Goal: Check status: Check status

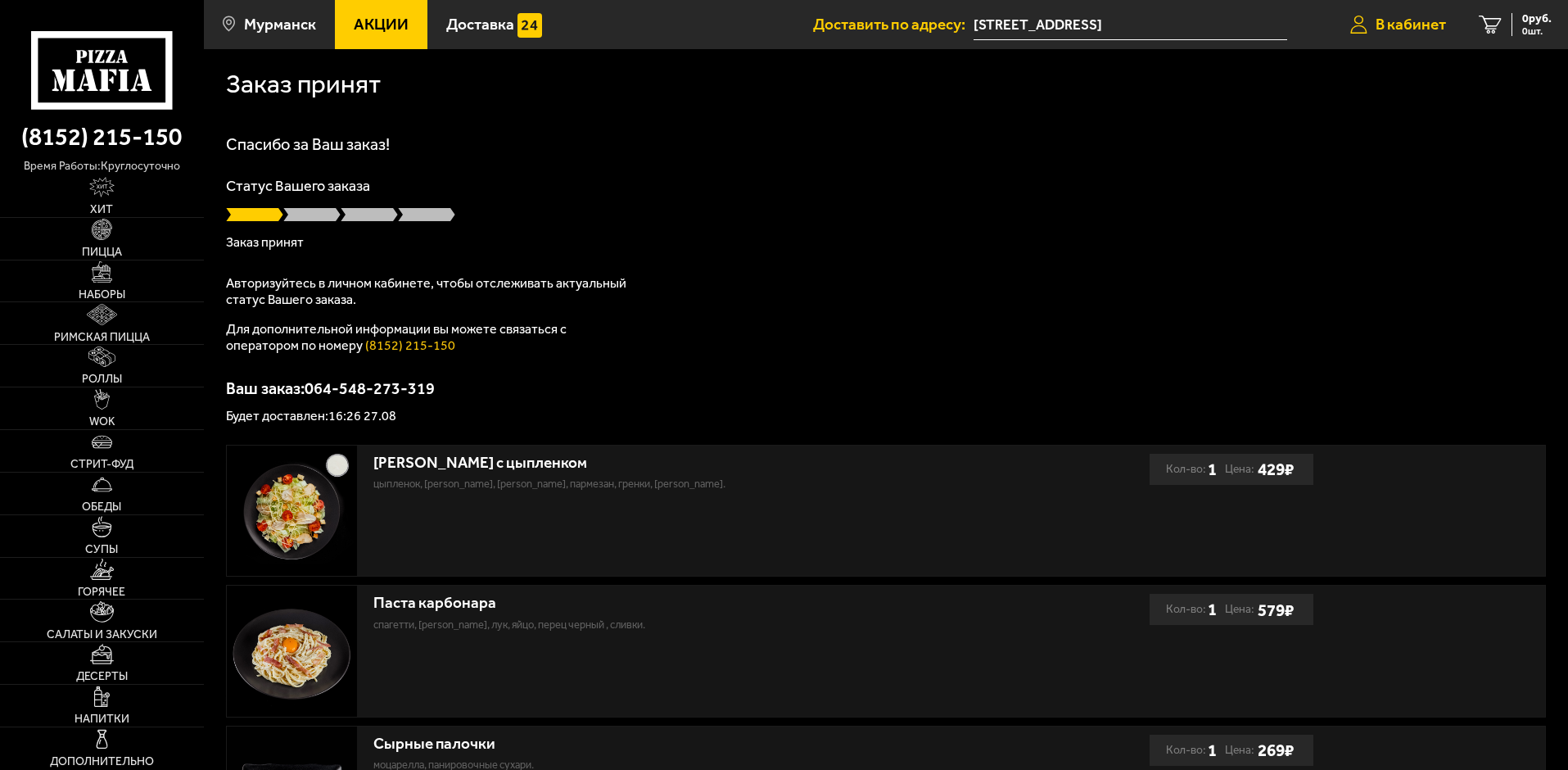
click at [1360, 16] on icon at bounding box center [1358, 25] width 17 height 19
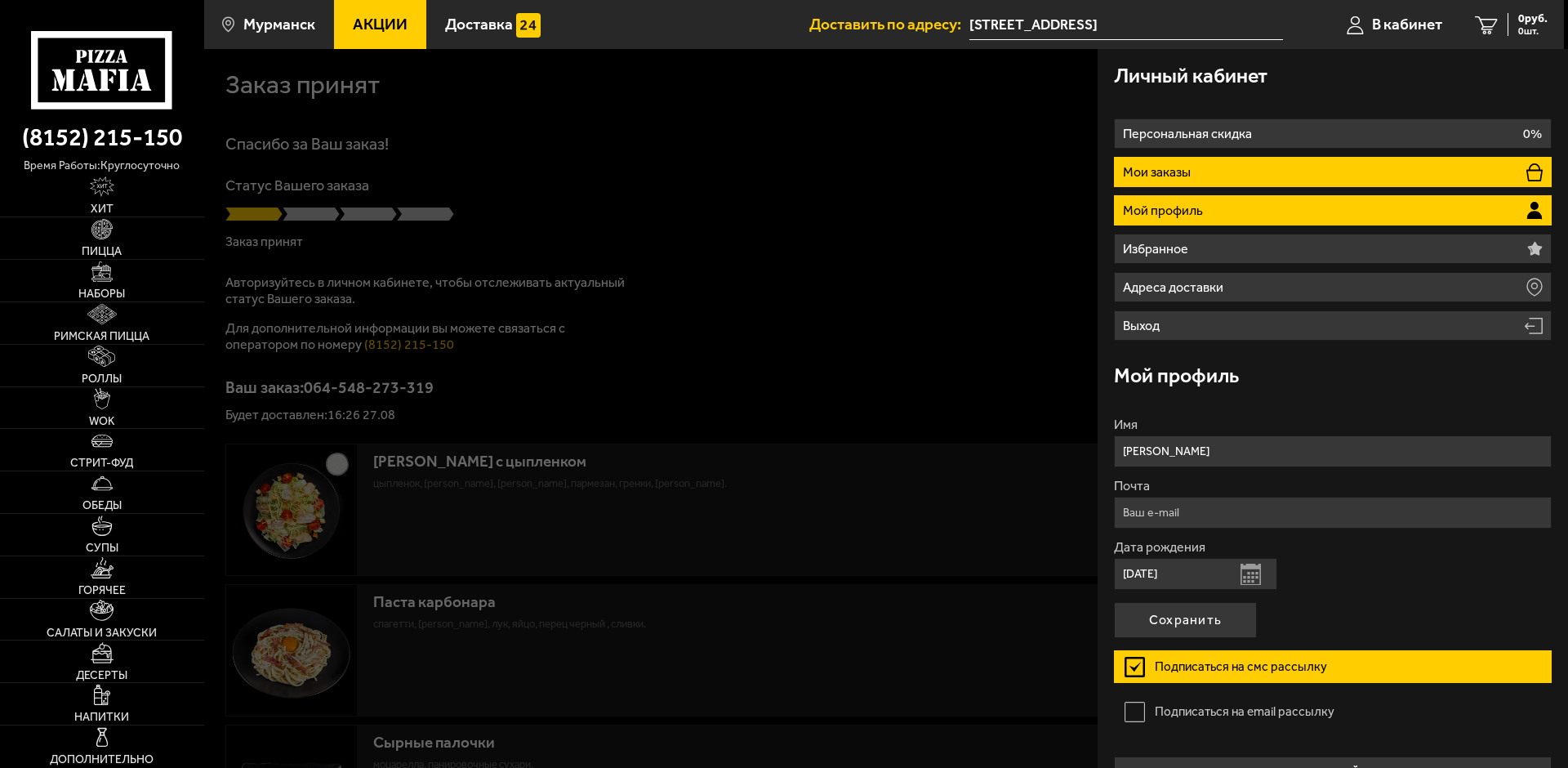
click at [1178, 166] on p "Мои заказы" at bounding box center [1158, 172] width 72 height 13
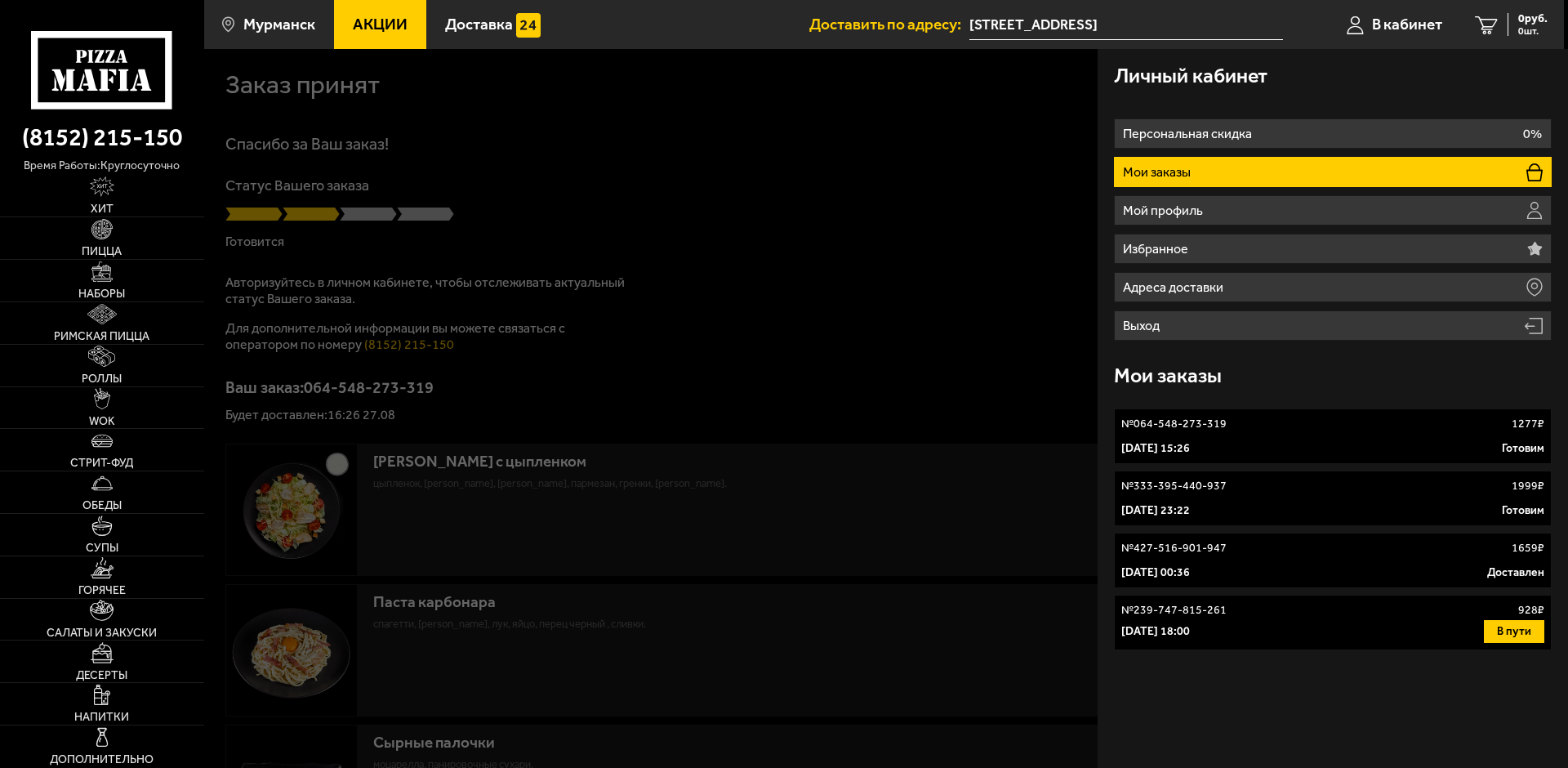
click at [1365, 504] on div "[DATE] 23:22 Готовим" at bounding box center [1333, 510] width 423 height 17
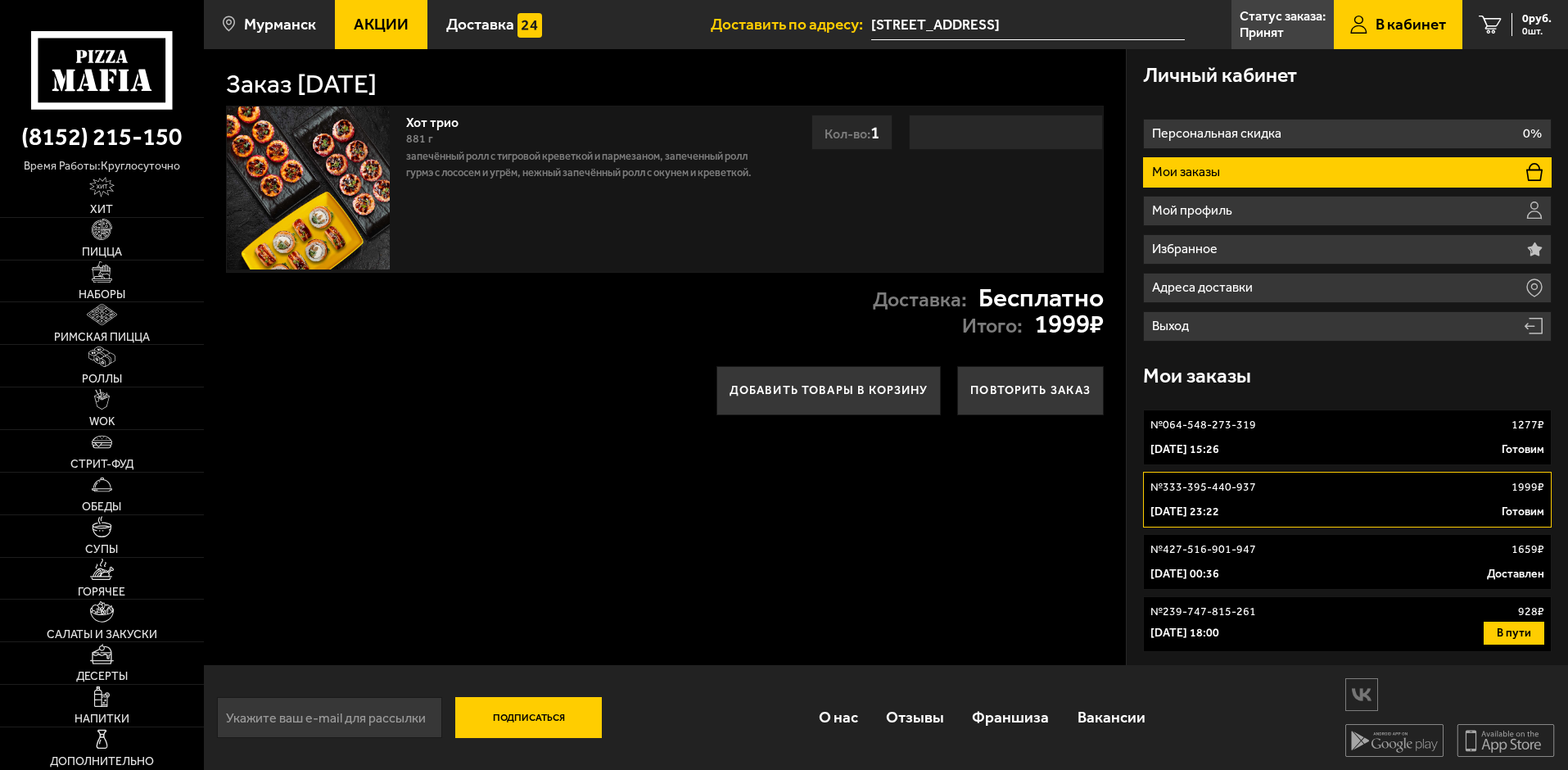
click at [1371, 23] on link "В кабинет" at bounding box center [1398, 24] width 129 height 49
click at [1432, 620] on link "№ 239-747-815-261 928 ₽ [DATE] 18:00 В пути" at bounding box center [1347, 625] width 409 height 56
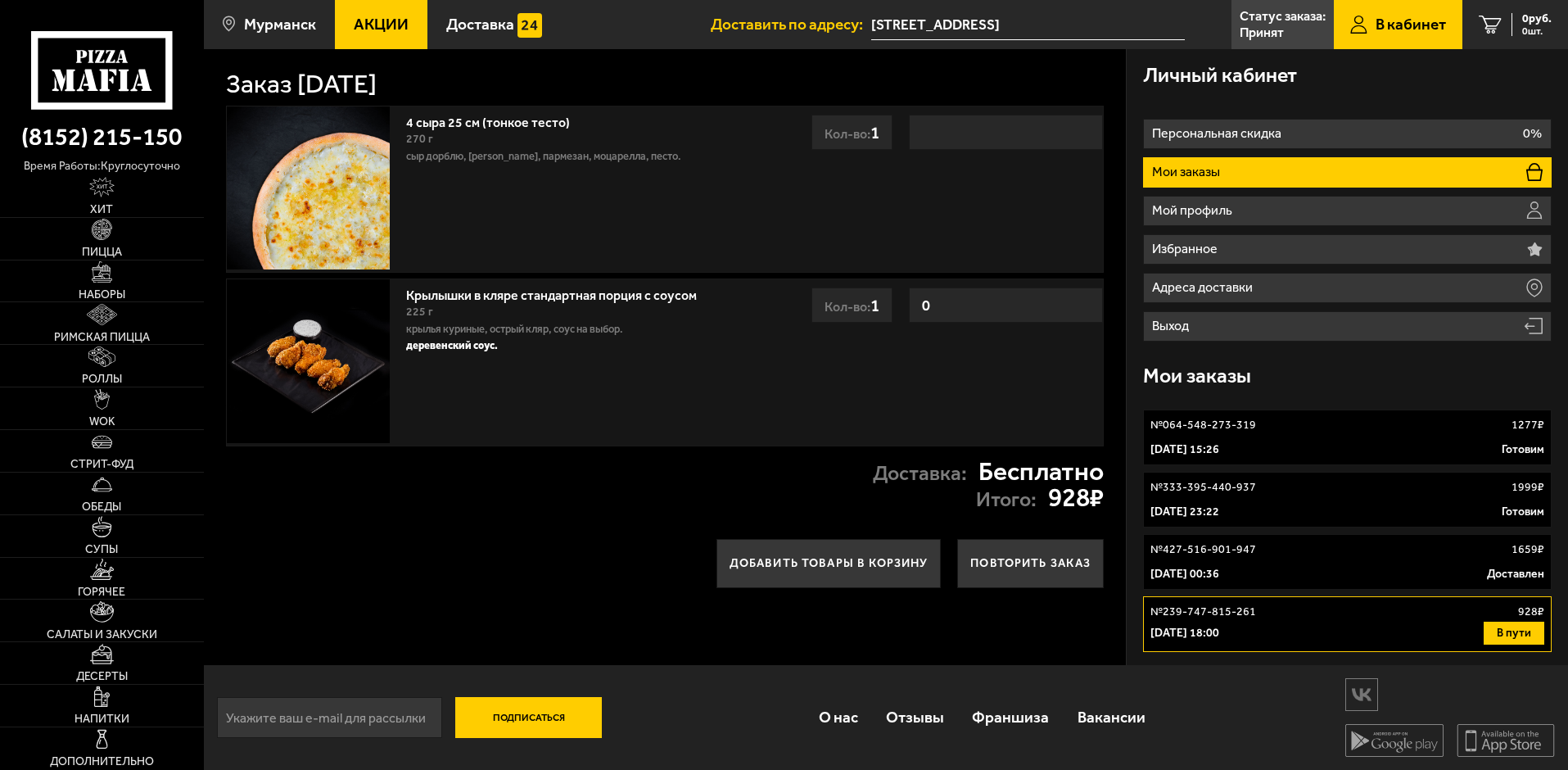
click at [1306, 557] on link "№ 427-516-901-947 1659 ₽ [DATE] 00:36 Доставлен" at bounding box center [1347, 562] width 409 height 56
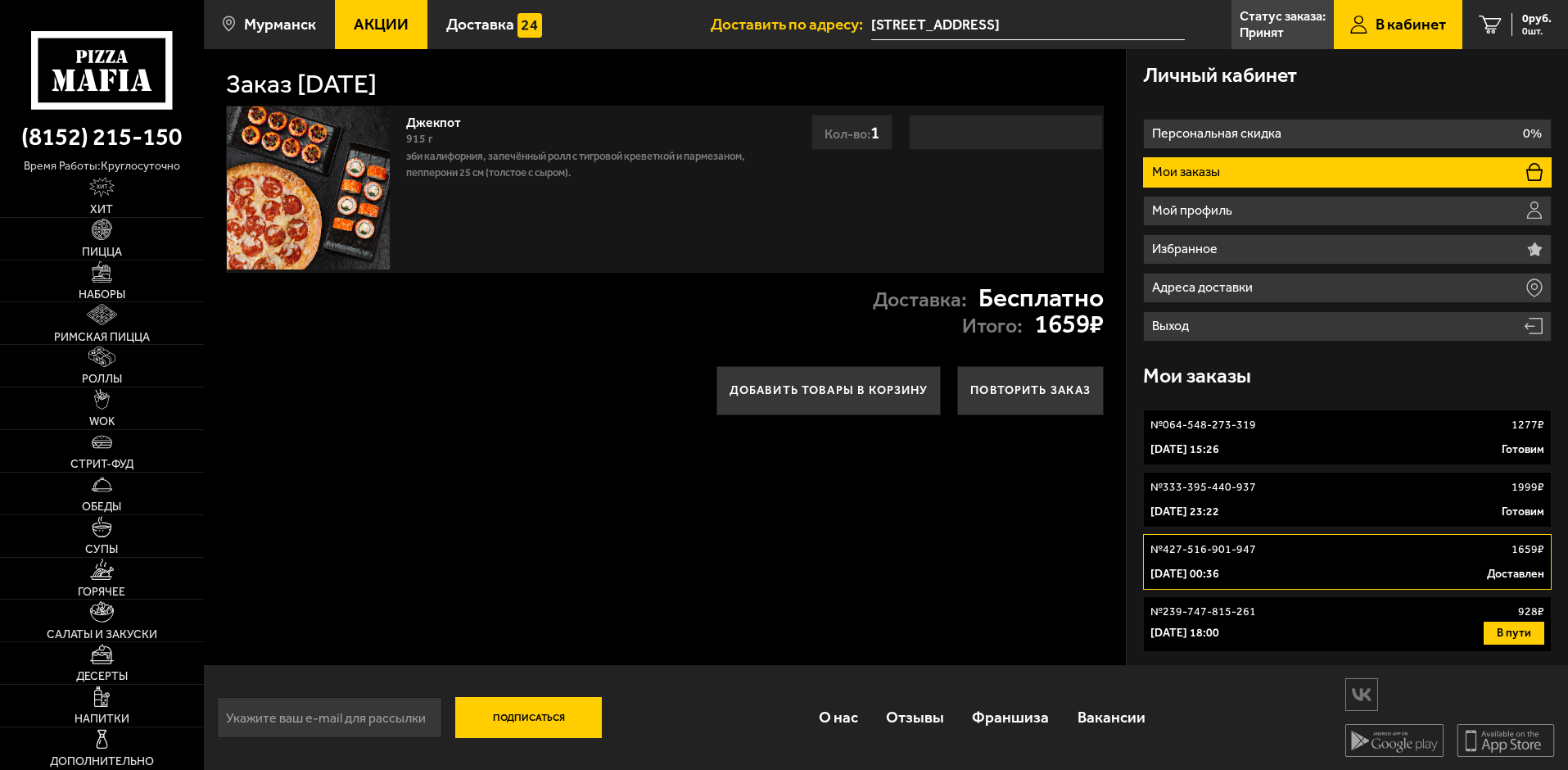
click at [1344, 437] on link "№ 064-548-273-319 1277 ₽ [DATE] 15:26 [PERSON_NAME]" at bounding box center [1347, 437] width 409 height 56
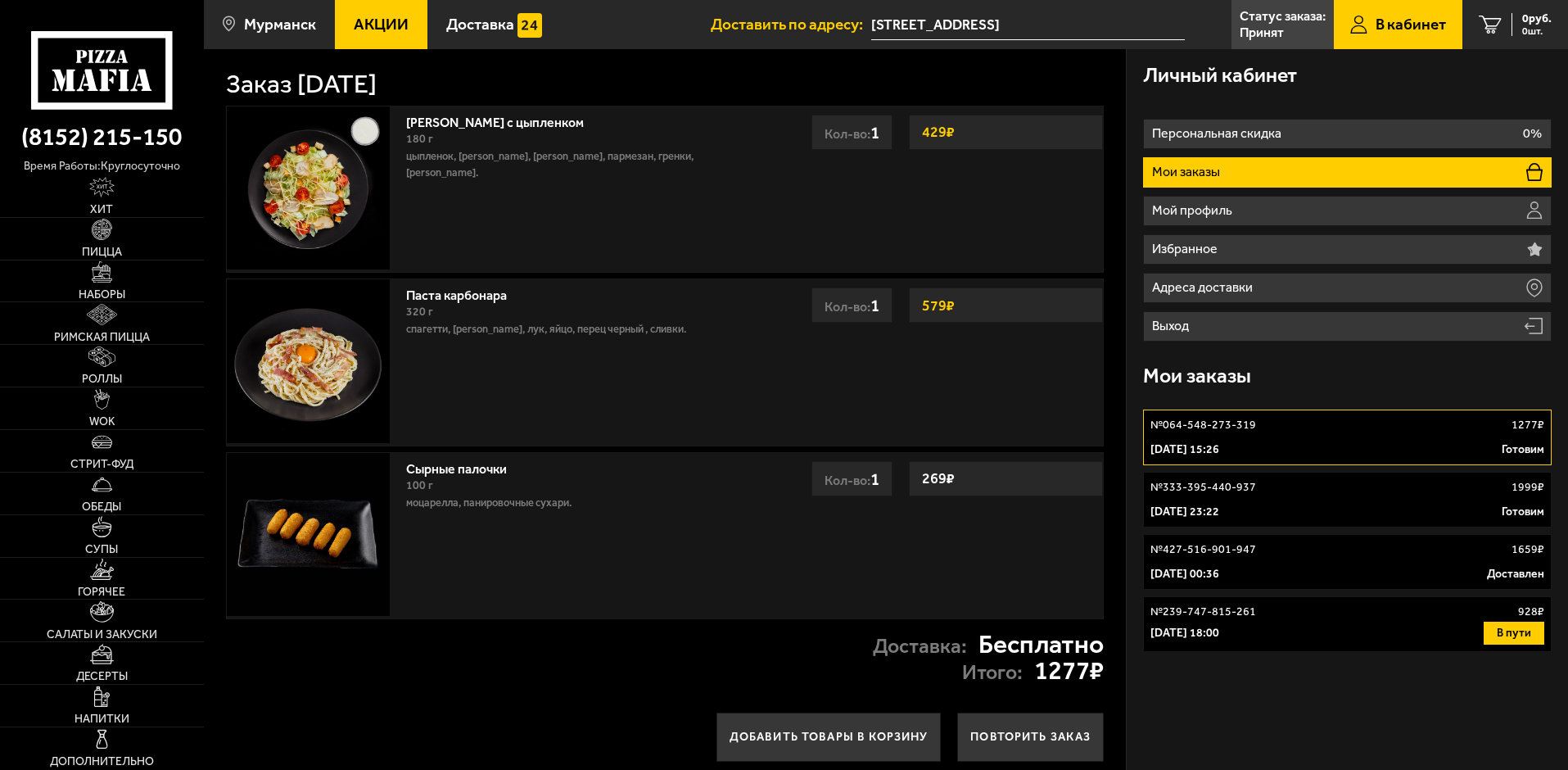
click at [564, 667] on div "Доставка: Бесплатно Итого: 1277 ₽" at bounding box center [665, 657] width 922 height 77
click at [1329, 35] on link "Статус заказа: Принят" at bounding box center [1283, 24] width 102 height 49
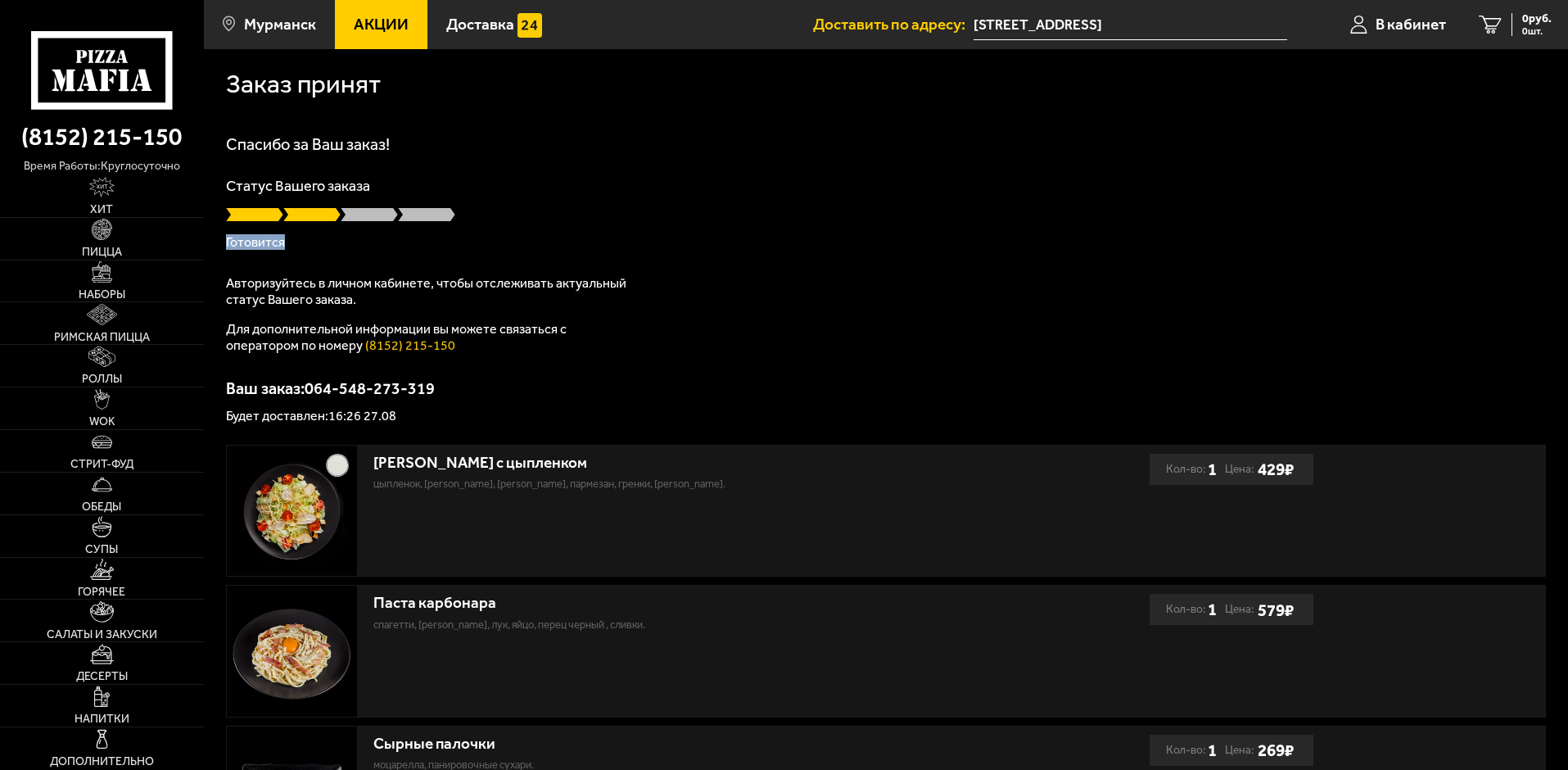
drag, startPoint x: 266, startPoint y: 248, endPoint x: 222, endPoint y: 249, distance: 44.0
click at [222, 249] on div "Заказ принят Спасибо за Ваш заказ! Статус Вашего заказа Готовится Авторизуйтесь…" at bounding box center [886, 486] width 1364 height 873
click at [456, 343] on p "Для дополнительной информации вы можете связаться с оператором по номеру (8152)…" at bounding box center [430, 337] width 409 height 33
click at [576, 338] on p "Для дополнительной информации вы можете связаться с оператором по номеру (8152)…" at bounding box center [430, 337] width 409 height 33
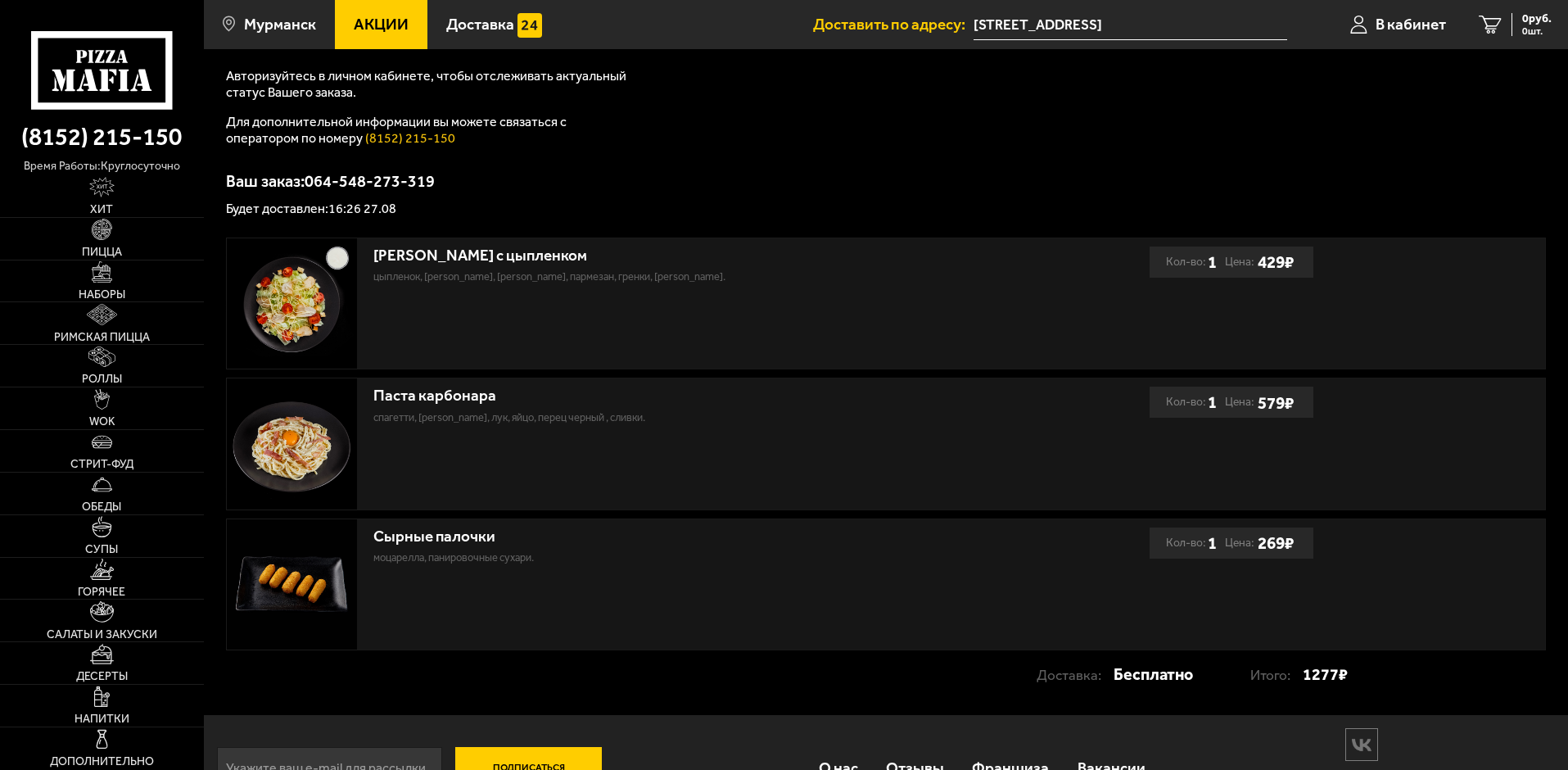
scroll to position [246, 0]
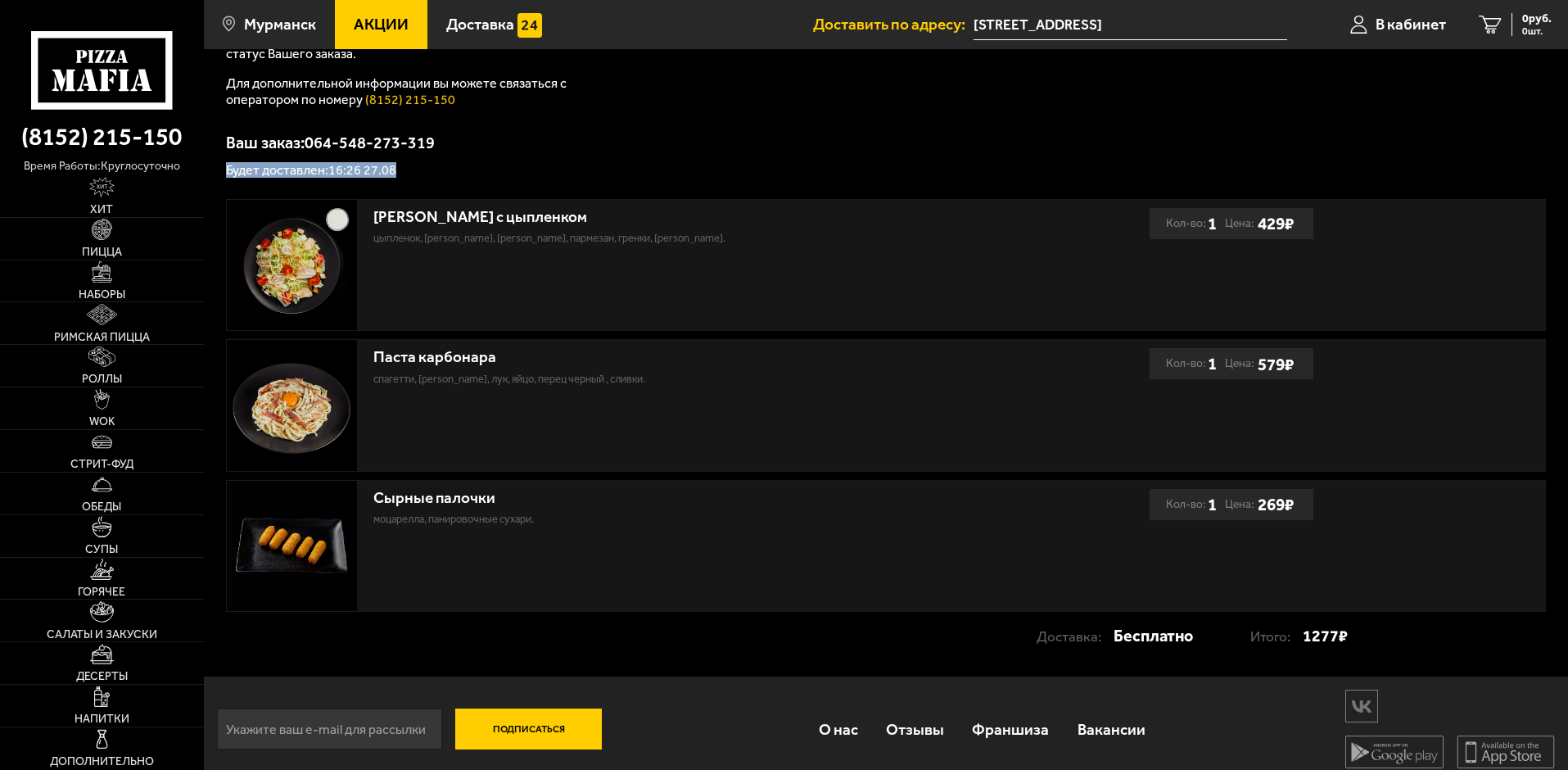
drag, startPoint x: 226, startPoint y: 172, endPoint x: 463, endPoint y: 176, distance: 237.0
click at [463, 176] on p "Будет доставлен: 16:26 27.08" at bounding box center [886, 171] width 1320 height 13
click at [712, 179] on div "Заказ принят Спасибо за Ваш заказ! Статус Вашего заказа Готовится Авторизуйтесь…" at bounding box center [886, 240] width 1364 height 873
click at [1012, 112] on div "Спасибо за Ваш заказ! Статус Вашего заказа Готовится Авторизуйтесь в личном каб…" at bounding box center [886, 34] width 1320 height 287
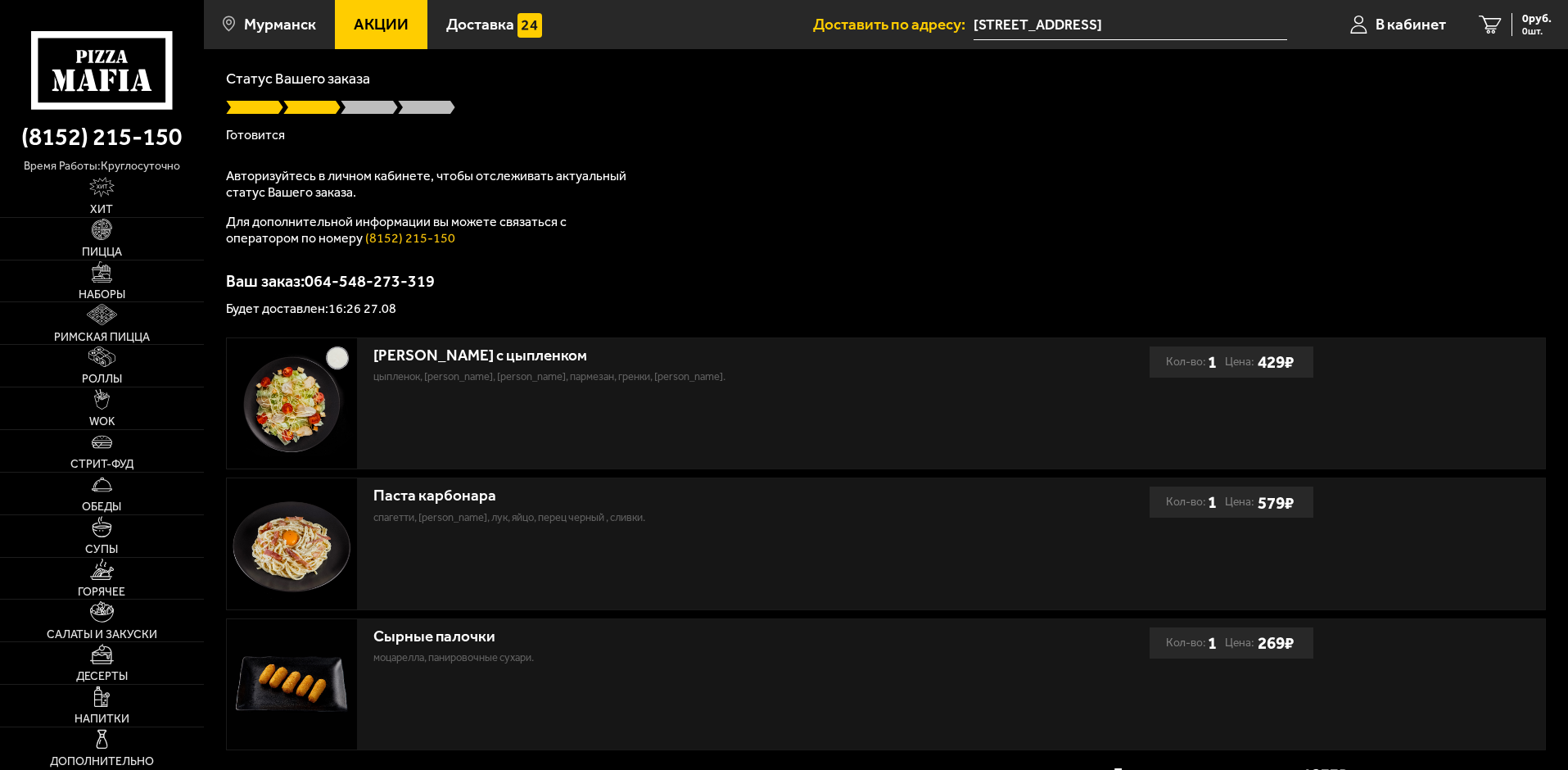
scroll to position [0, 0]
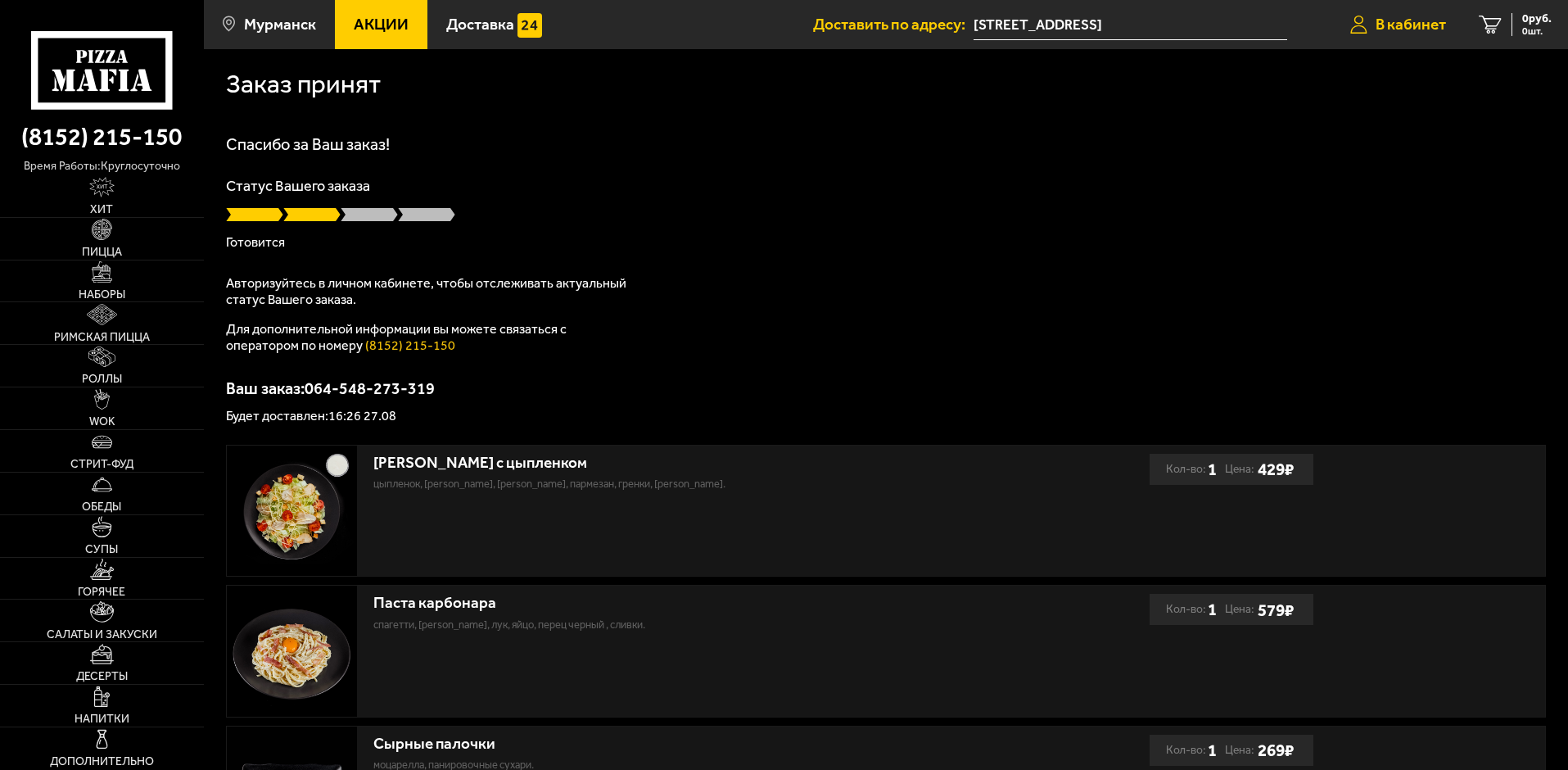
click at [1415, 29] on span "В кабинет" at bounding box center [1411, 24] width 71 height 16
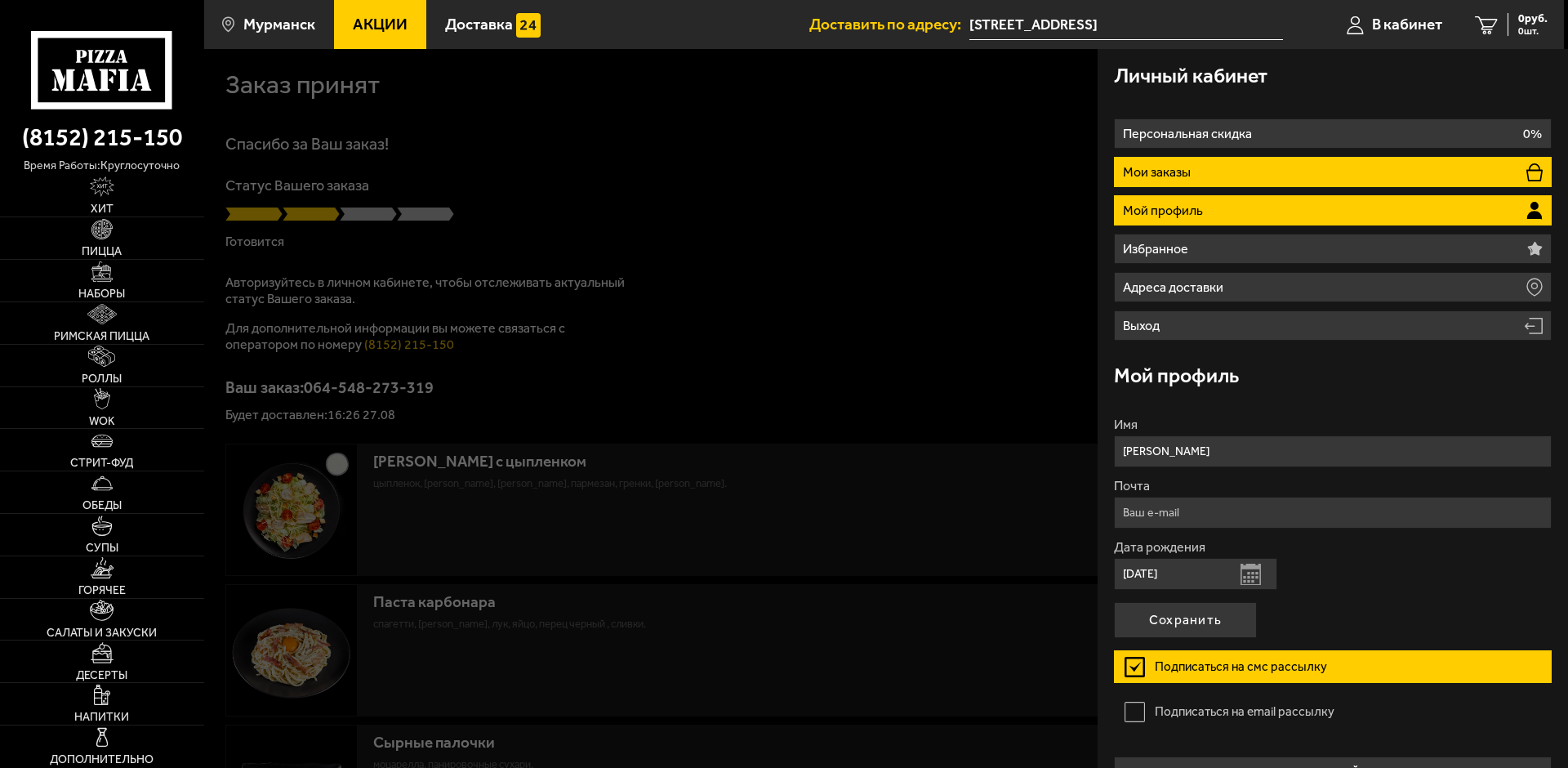
click at [1184, 183] on li "Мои заказы" at bounding box center [1333, 172] width 438 height 31
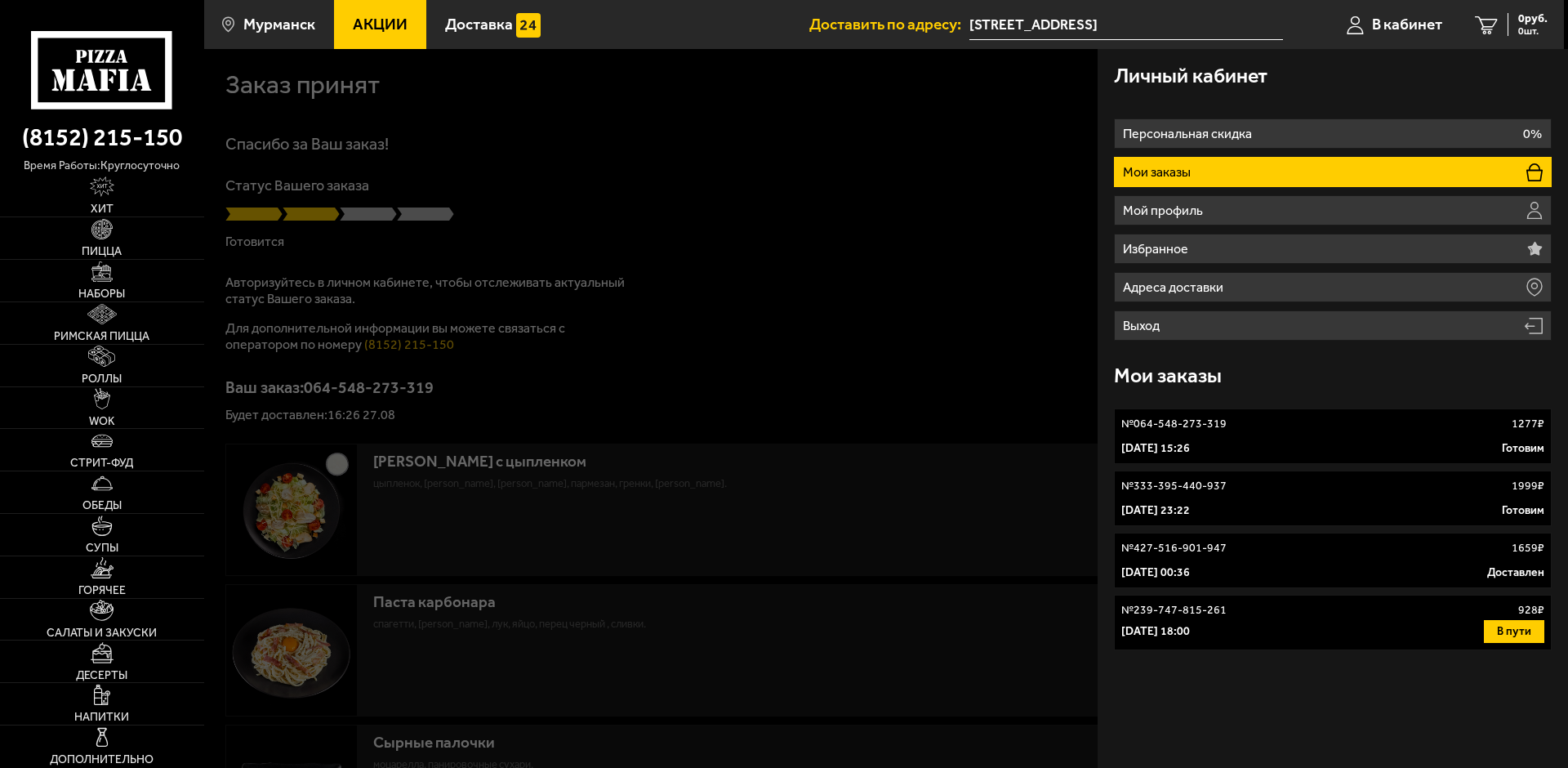
click at [1240, 433] on link "№ 064-548-273-319 1277 ₽ [DATE] 15:26 [PERSON_NAME]" at bounding box center [1333, 436] width 438 height 56
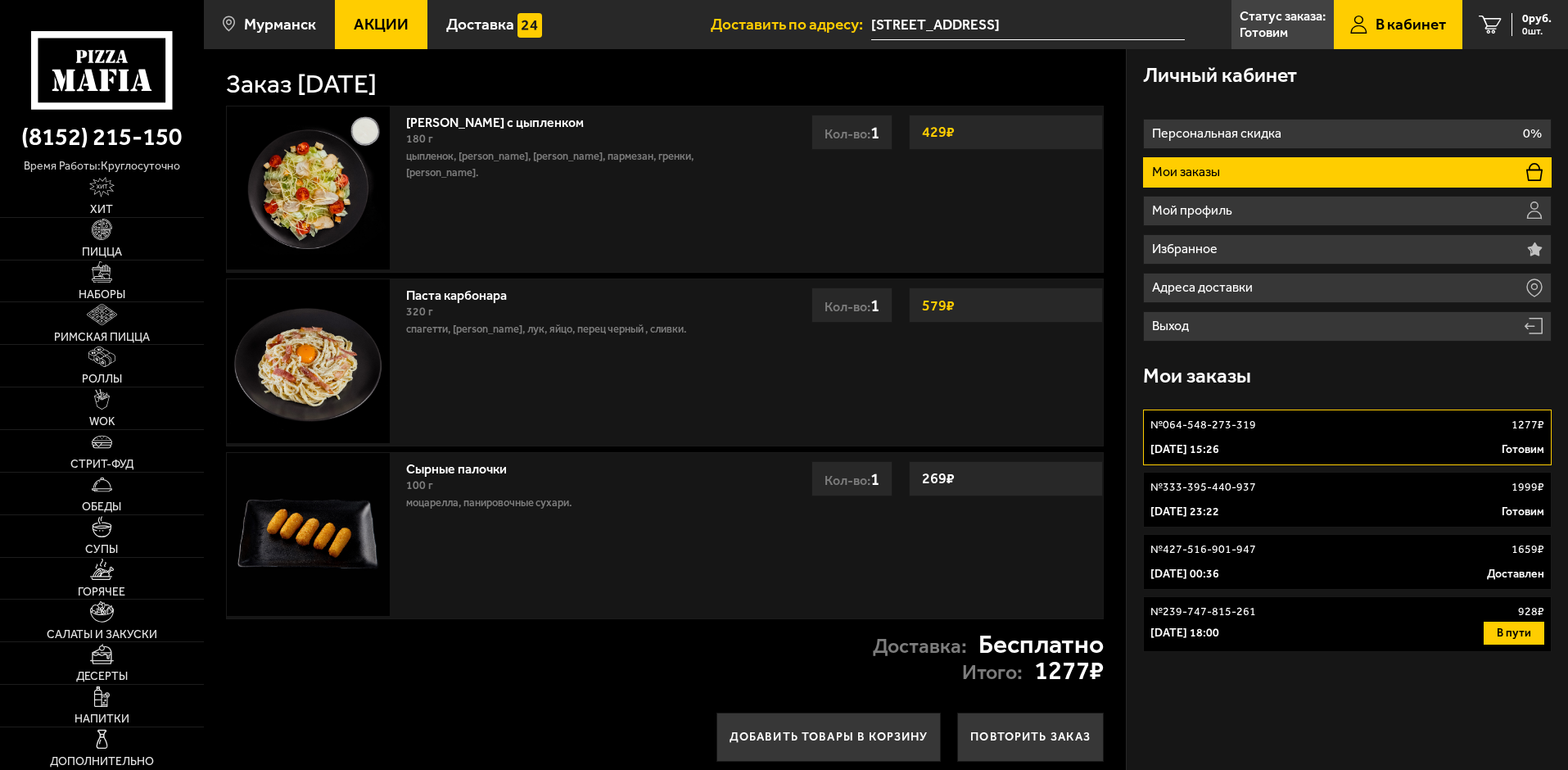
click at [761, 659] on div "Доставка: Бесплатно Итого: 1277 ₽" at bounding box center [665, 657] width 922 height 77
click at [934, 31] on input "[STREET_ADDRESS]" at bounding box center [1028, 25] width 314 height 31
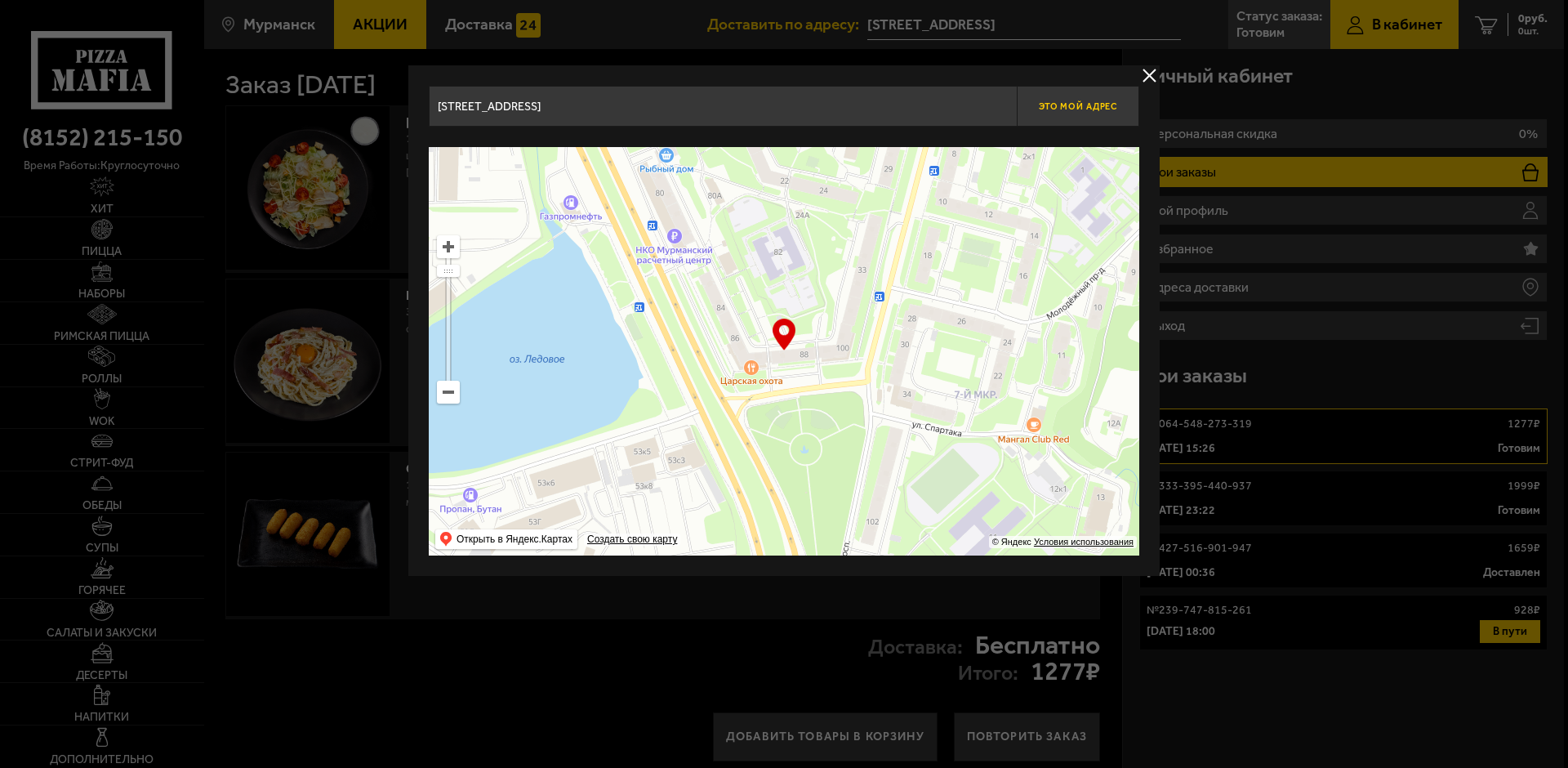
click at [1087, 107] on span "Это мой адрес" at bounding box center [1078, 106] width 78 height 10
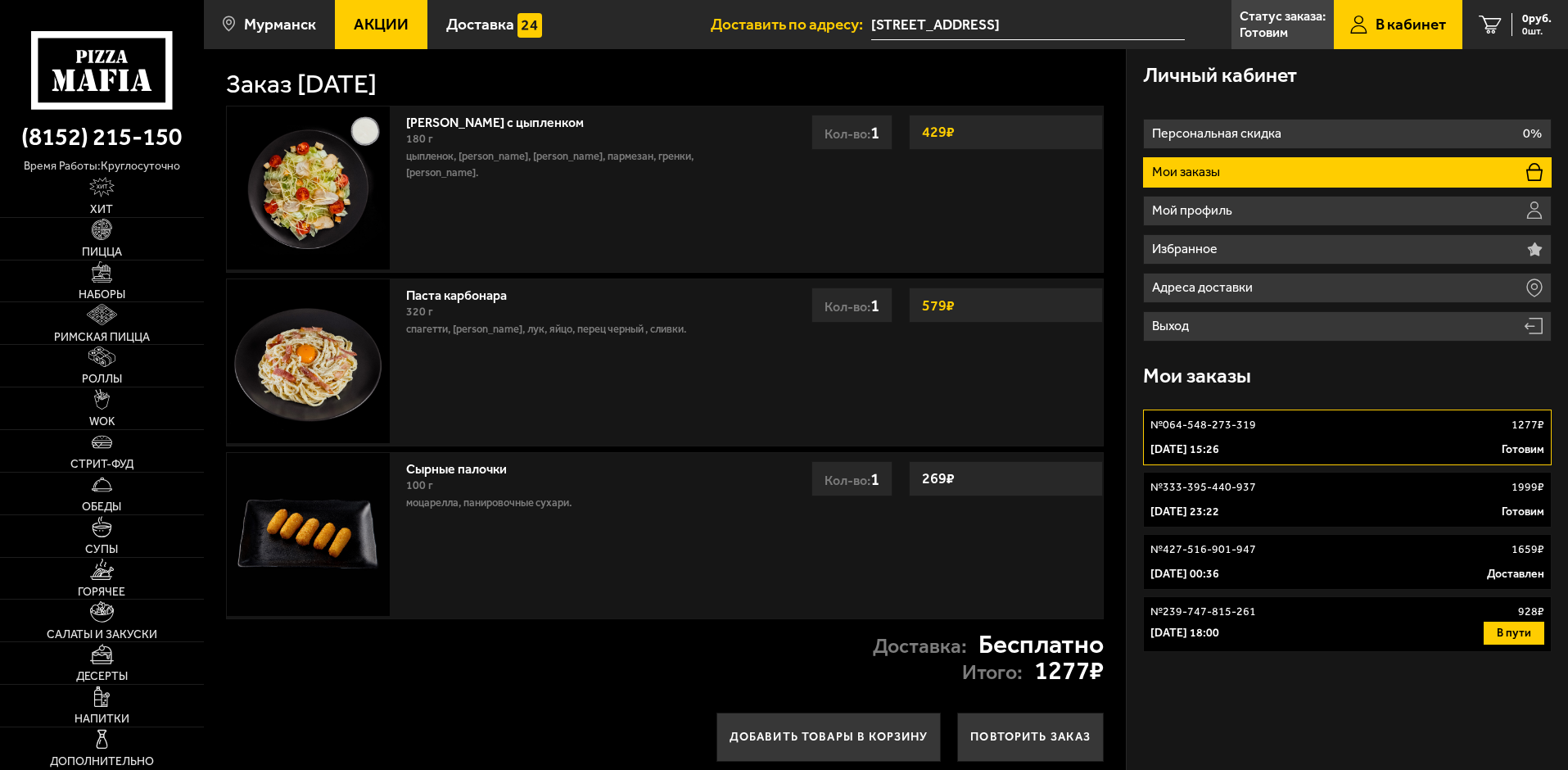
click at [1264, 486] on div "№ 333-395-440-937 1999 ₽" at bounding box center [1347, 488] width 394 height 17
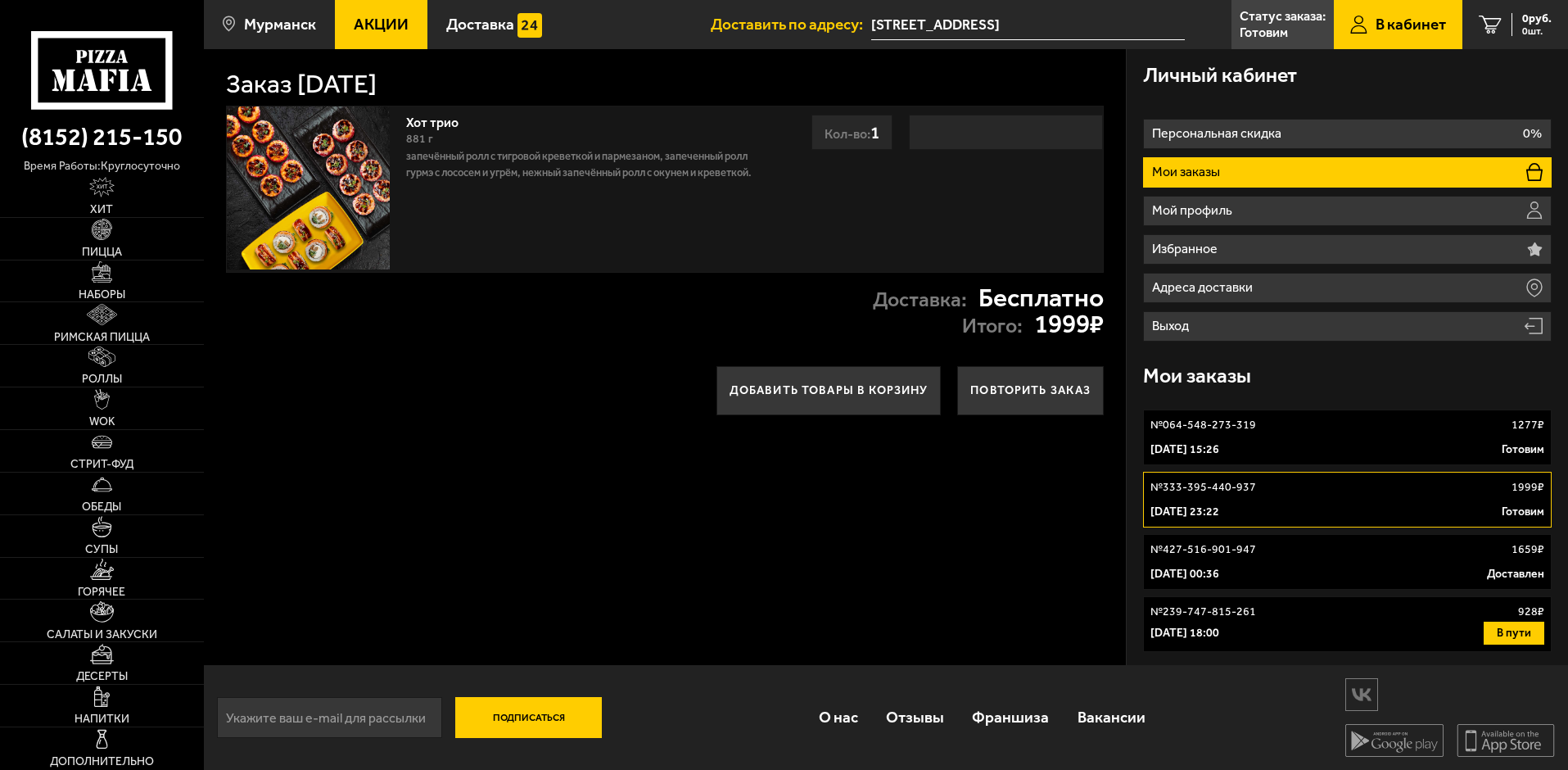
click at [1252, 561] on link "№ 427-516-901-947 1659 ₽ [DATE] 00:36 Доставлен" at bounding box center [1347, 562] width 409 height 56
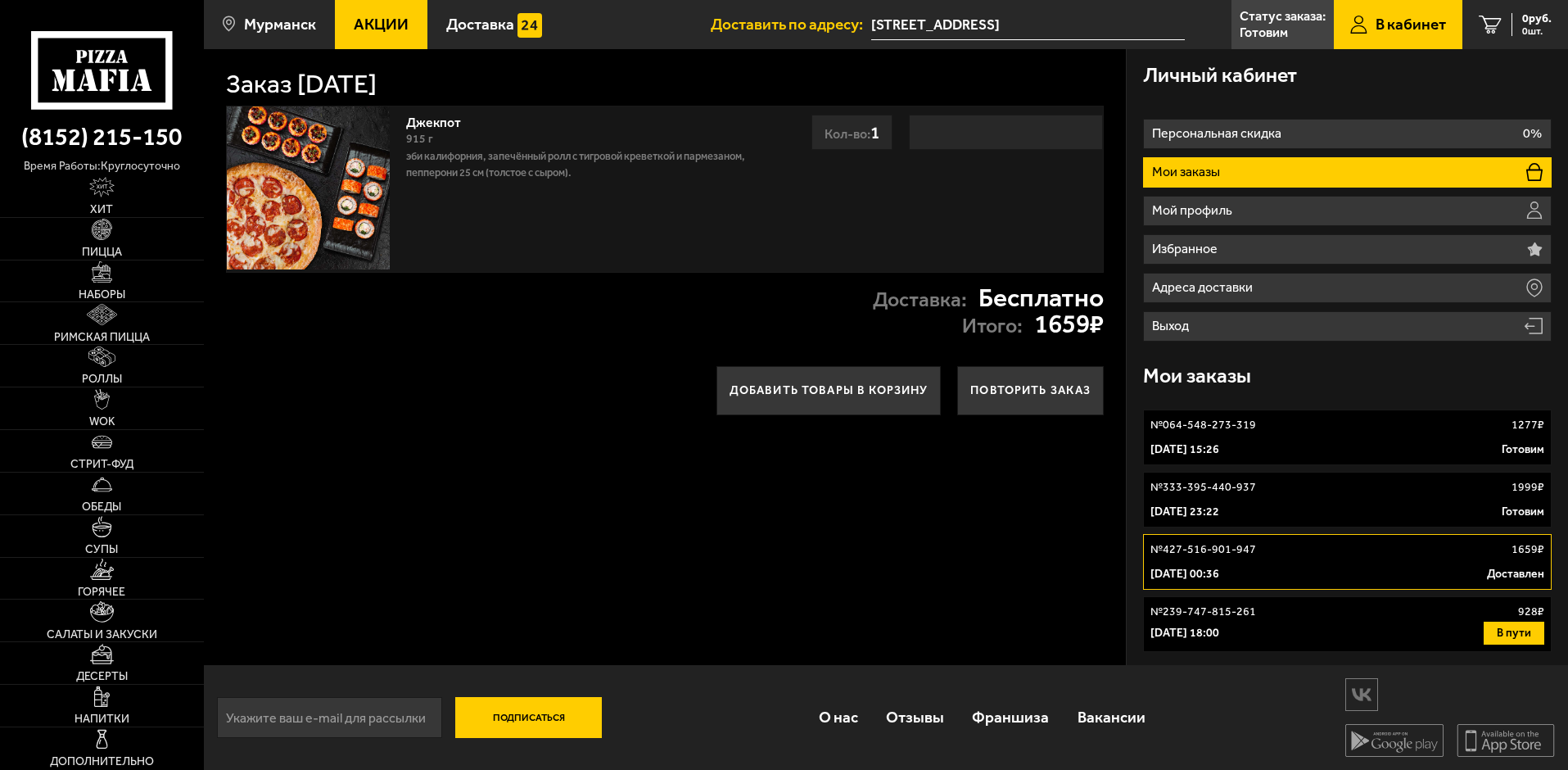
click at [1245, 625] on div "4 декабря 2024 г. 18:00 В пути" at bounding box center [1347, 633] width 394 height 23
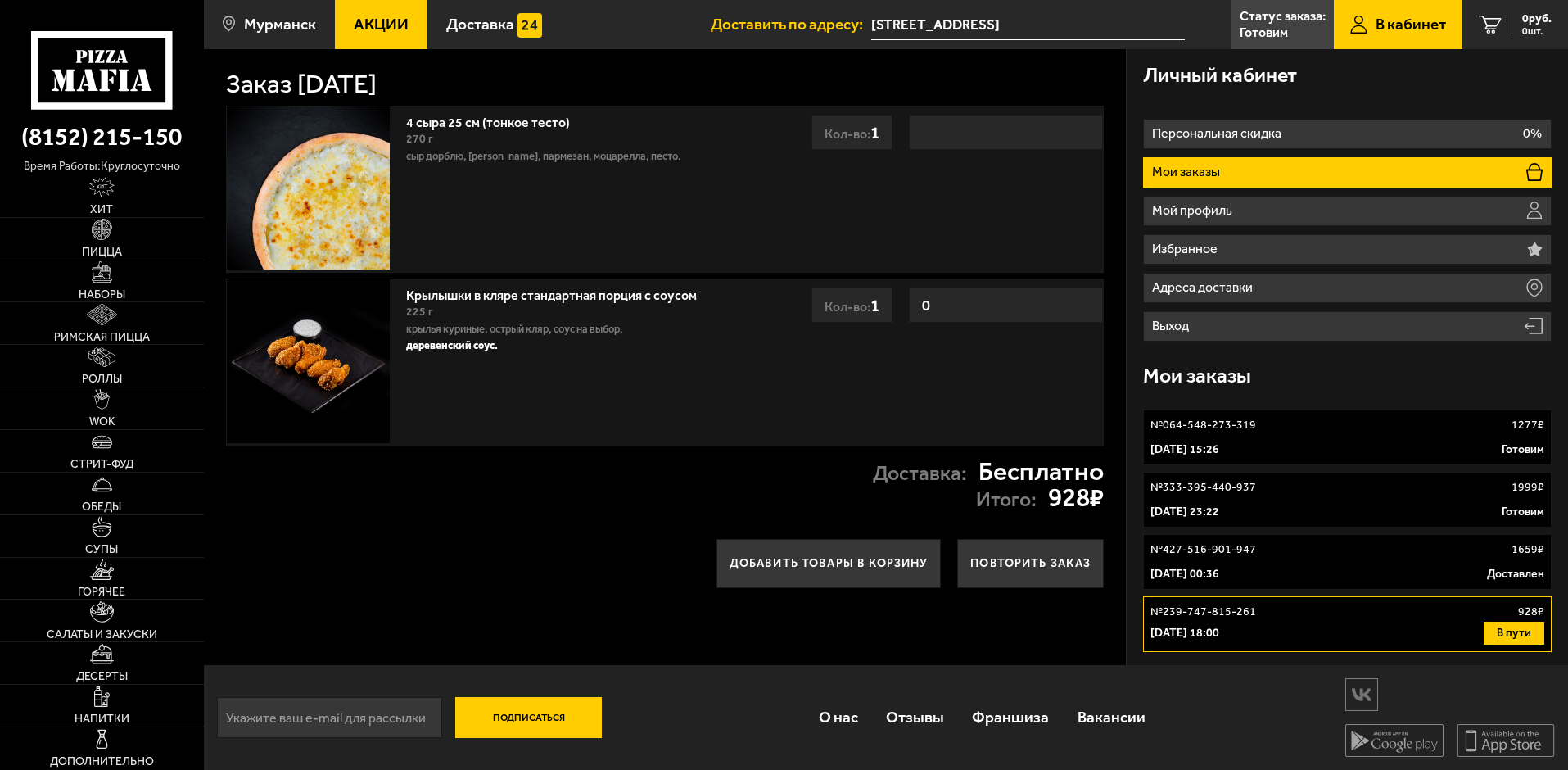
click at [1228, 420] on p "№ 064-548-273-319" at bounding box center [1203, 425] width 105 height 17
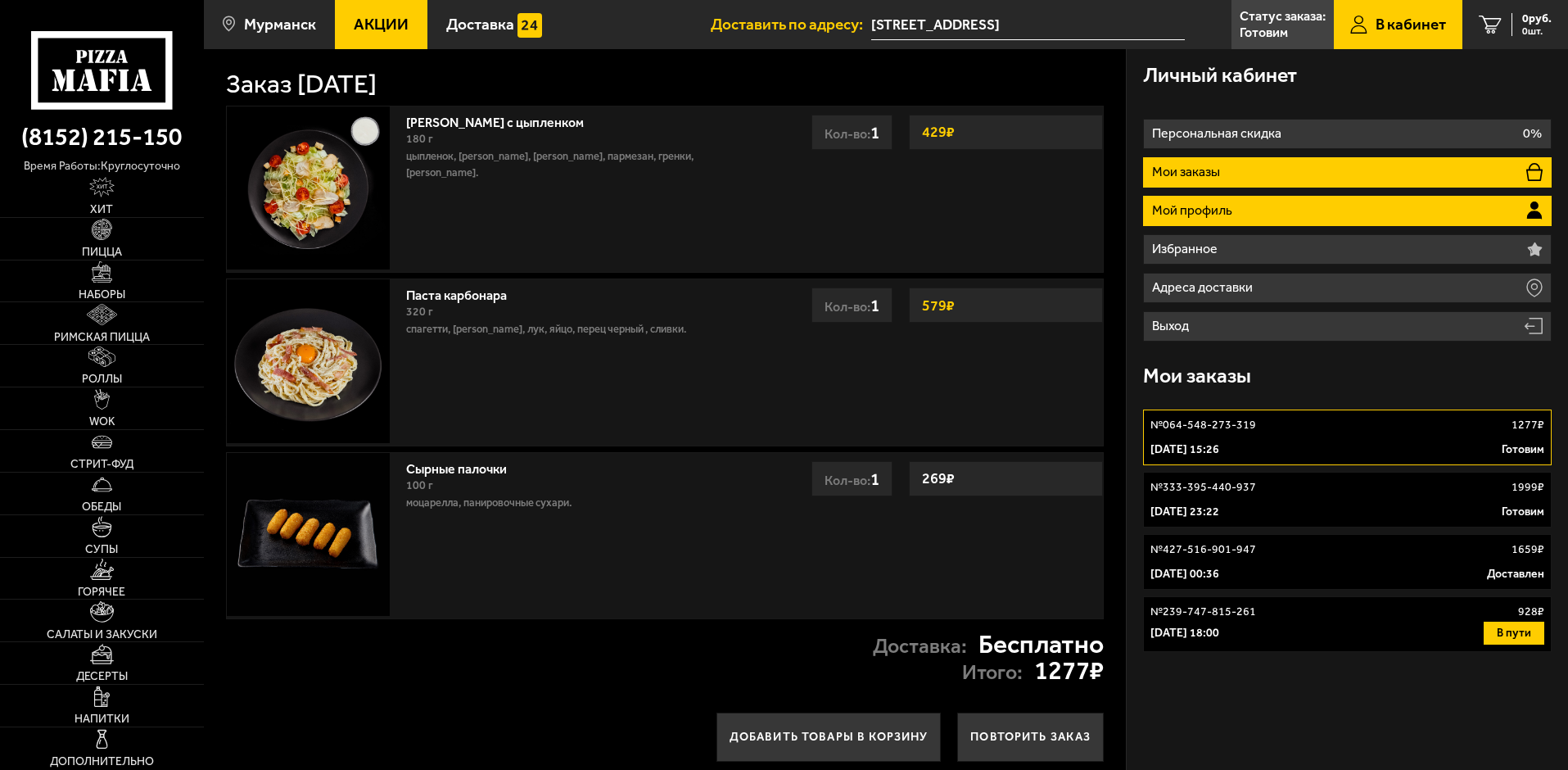
click at [1223, 223] on li "Мой профиль" at bounding box center [1347, 211] width 409 height 31
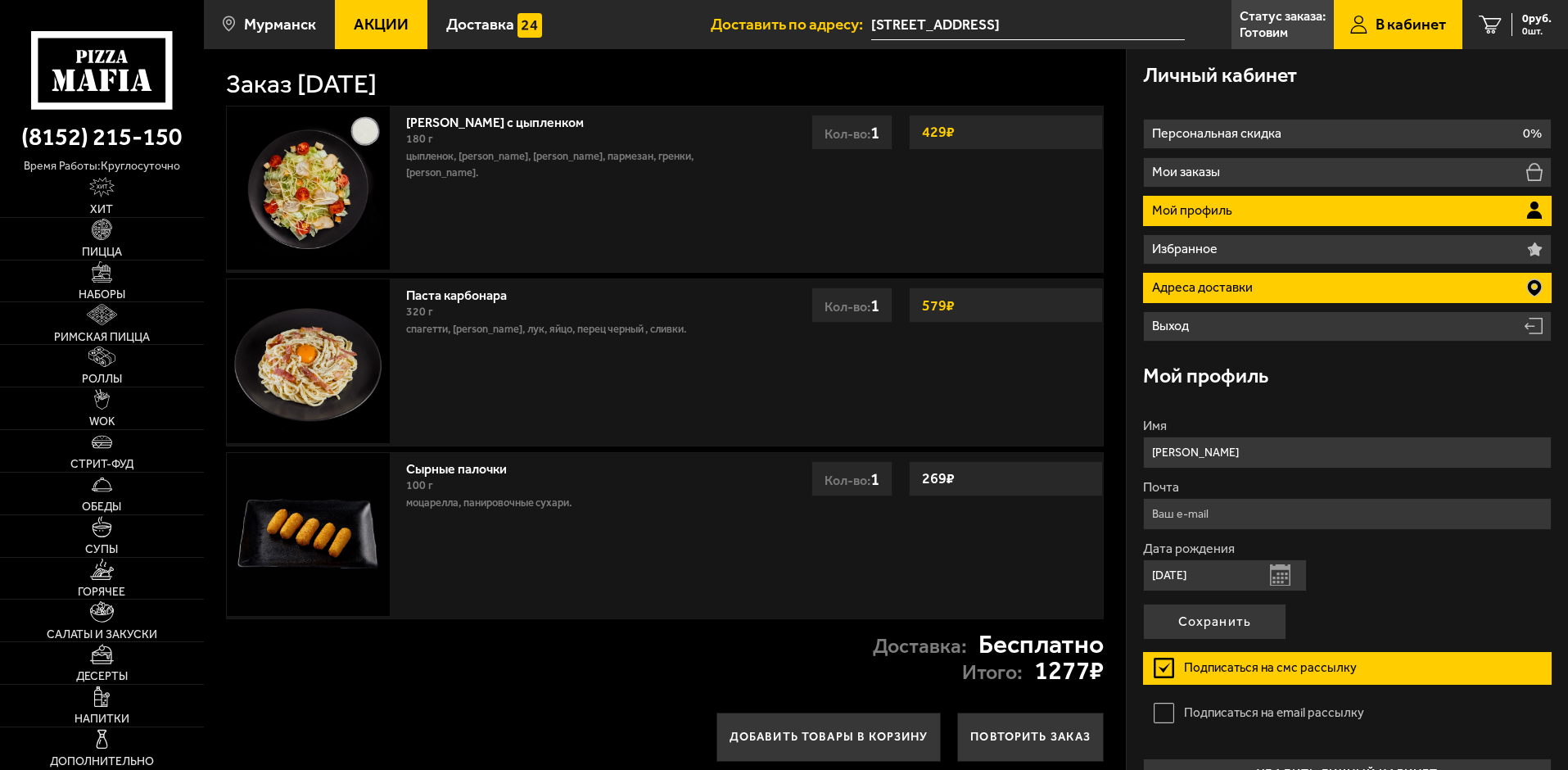
click at [1217, 293] on p "Адреса доставки" at bounding box center [1205, 287] width 104 height 13
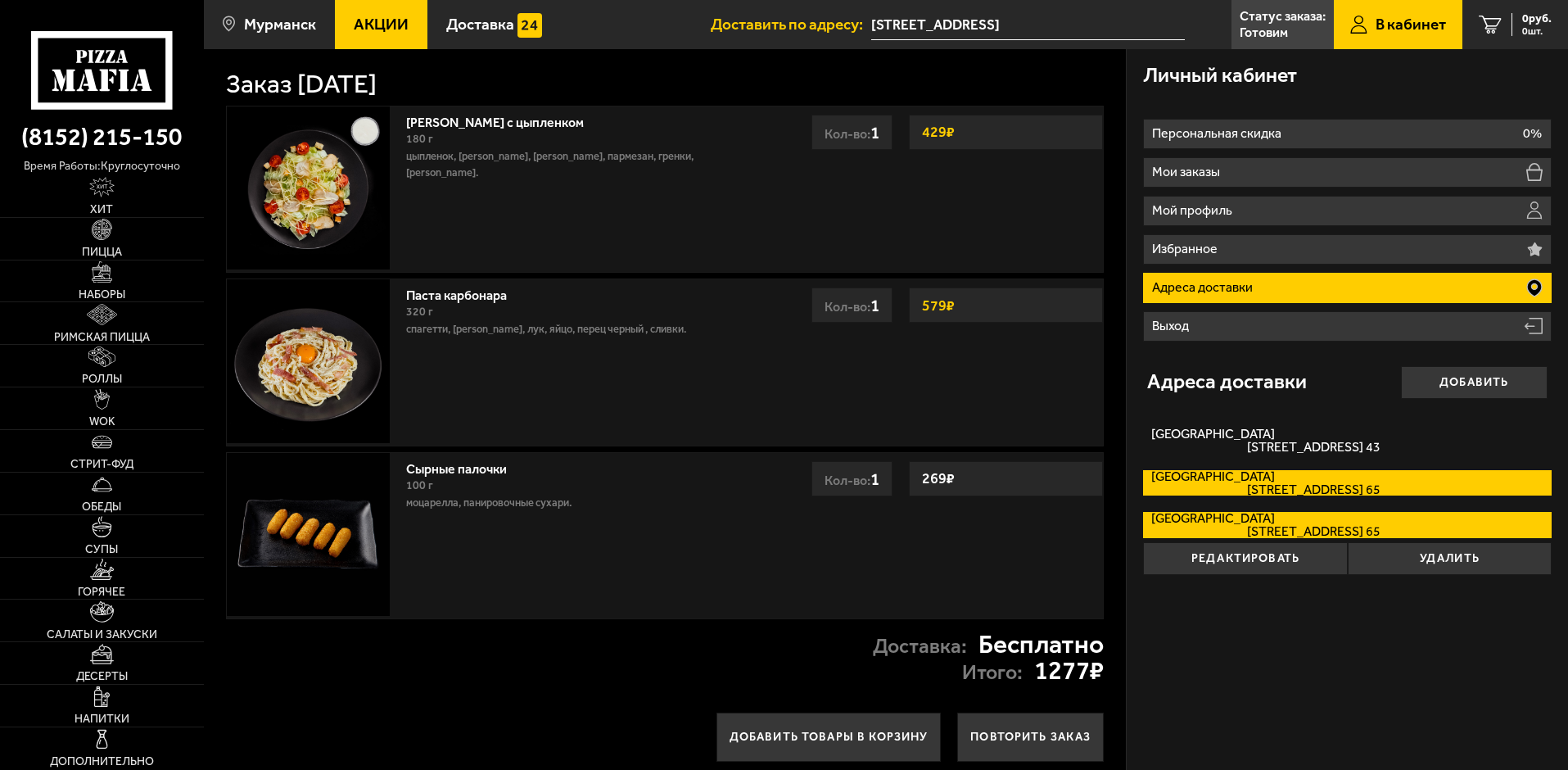
click at [1366, 490] on span "Ростинская улица, дом 1 кв. 65" at bounding box center [1265, 490] width 228 height 13
click at [0, 0] on input "Ростинская улица Ростинская улица, дом 1 кв. 65" at bounding box center [0, 0] width 0 height 0
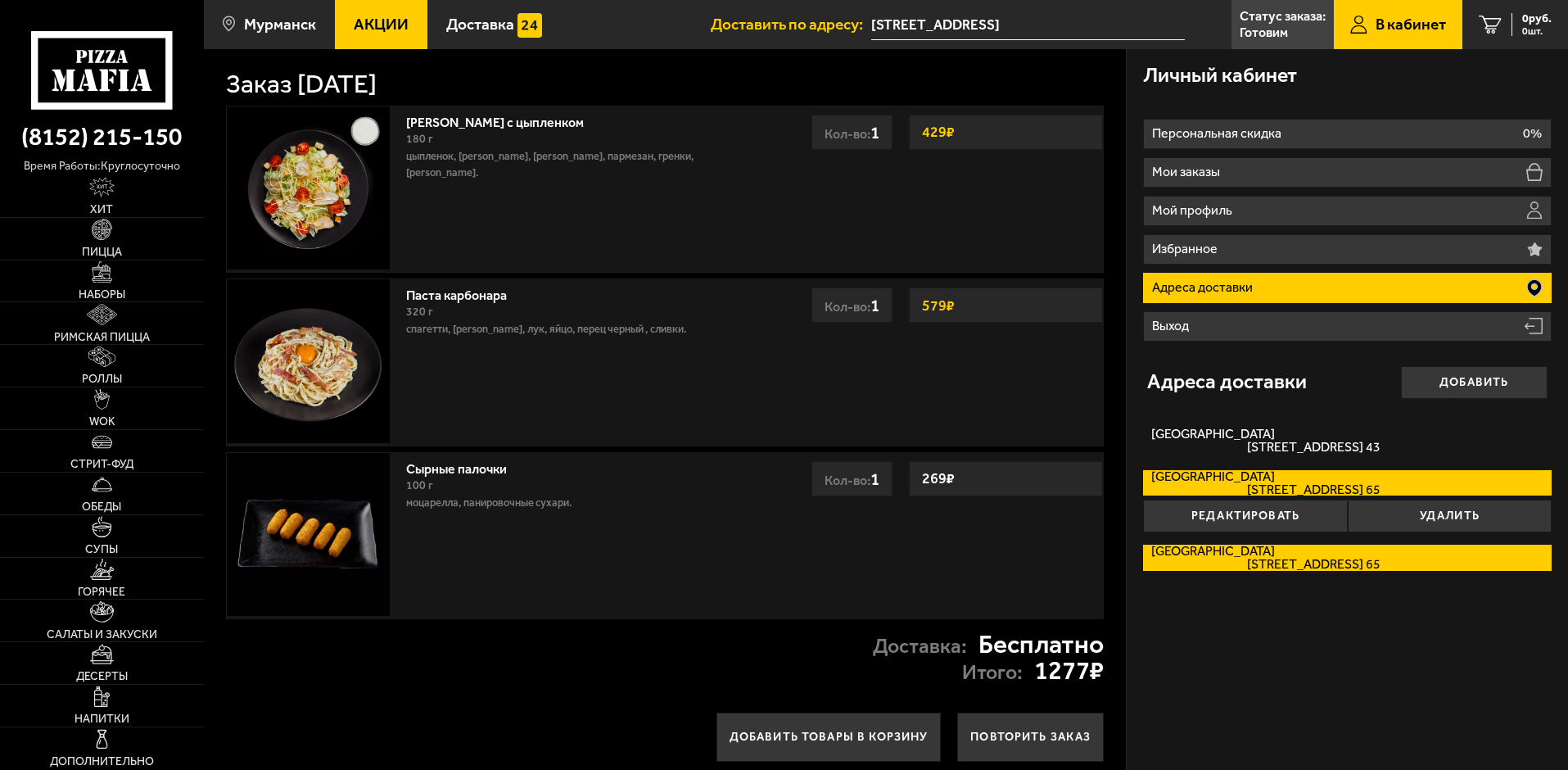
click at [1305, 557] on label "Ростинская улица Ростинская улица, дом 1 кв. 65" at bounding box center [1347, 557] width 409 height 26
click at [0, 0] on input "Ростинская улица Ростинская улица, дом 1 кв. 65" at bounding box center [0, 0] width 0 height 0
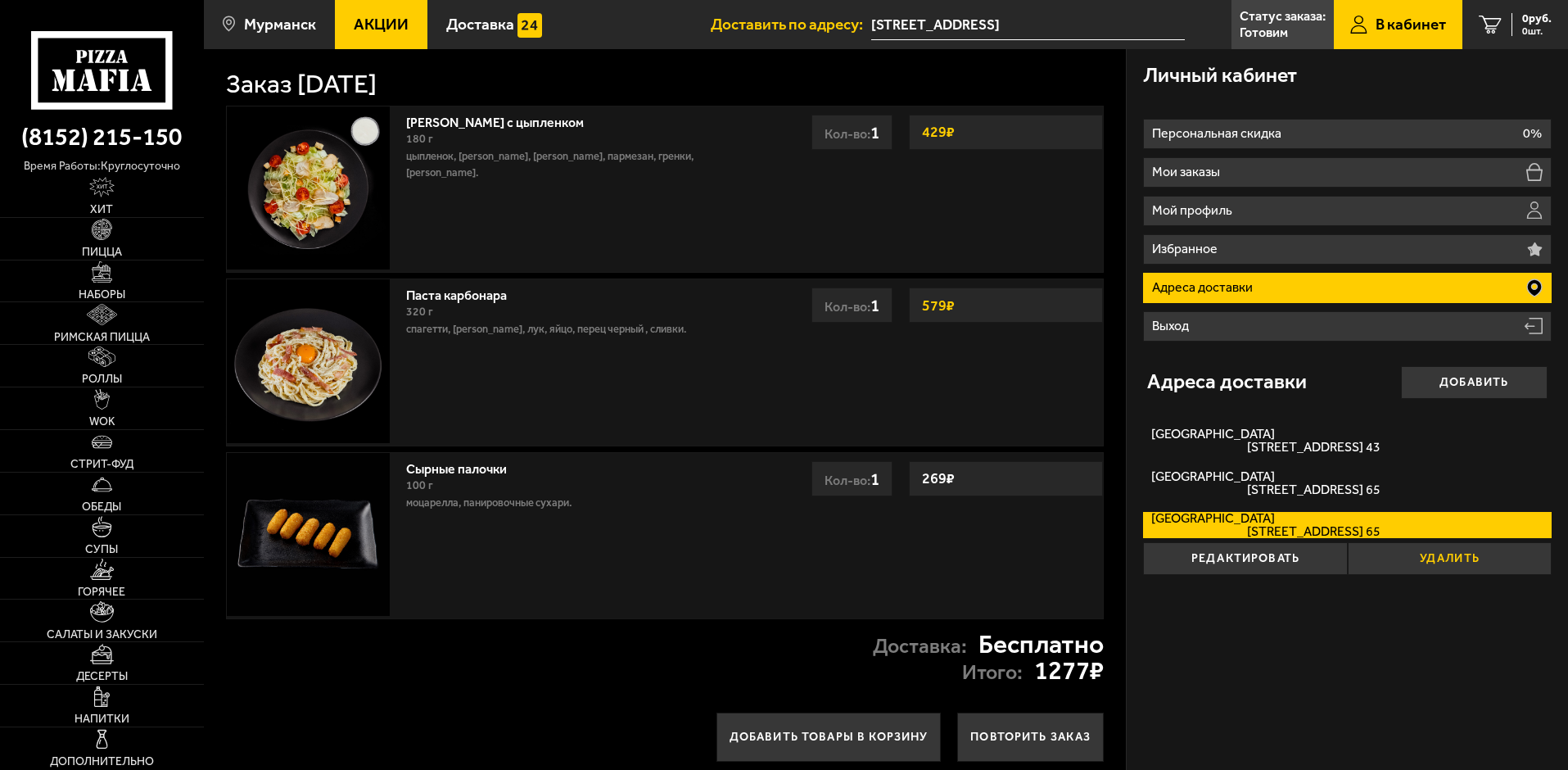
click at [1445, 564] on button "Удалить" at bounding box center [1450, 558] width 204 height 33
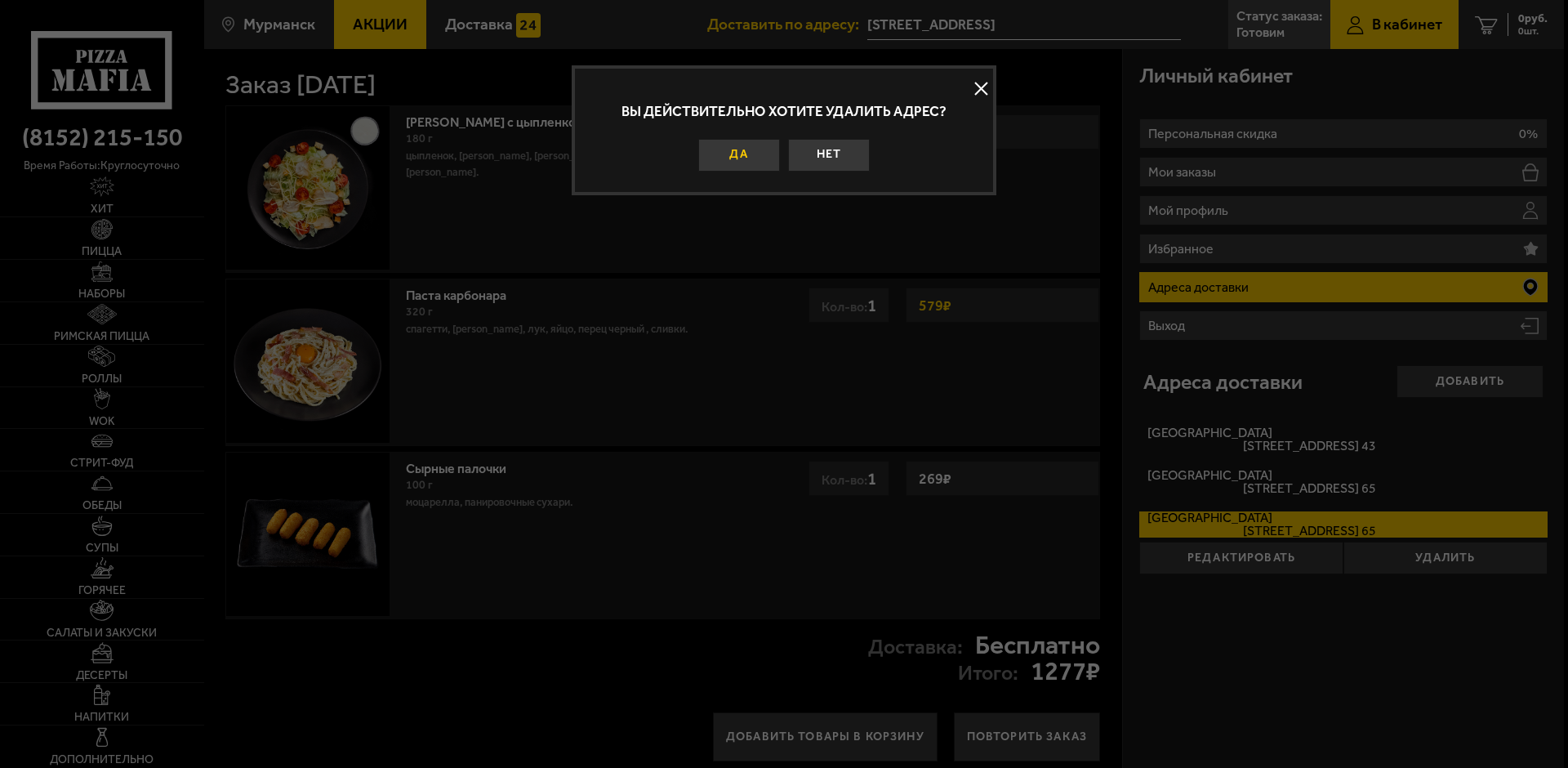
click at [752, 147] on button "Да" at bounding box center [739, 154] width 82 height 33
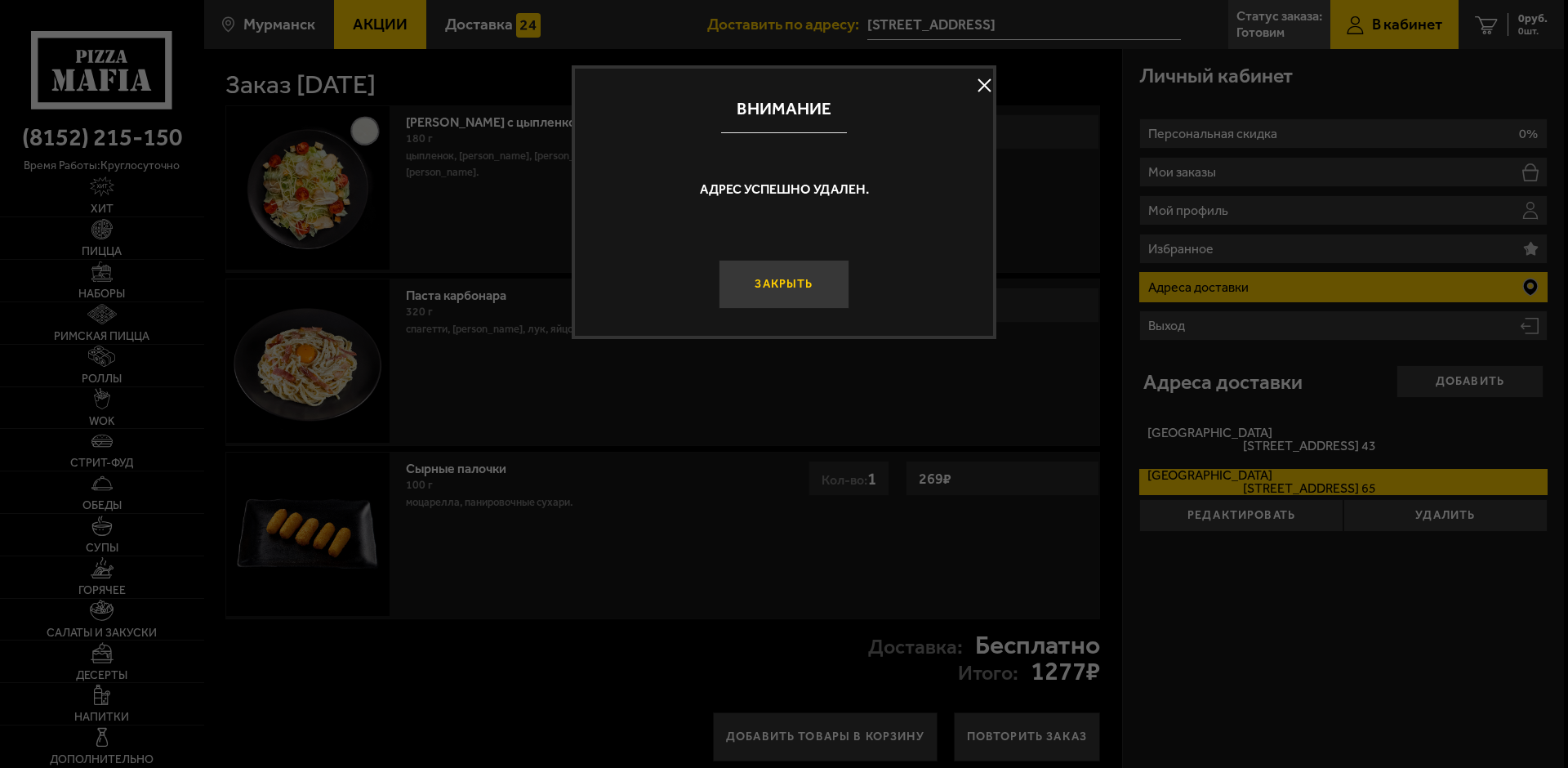
click at [833, 287] on button "Закрыть" at bounding box center [784, 284] width 131 height 49
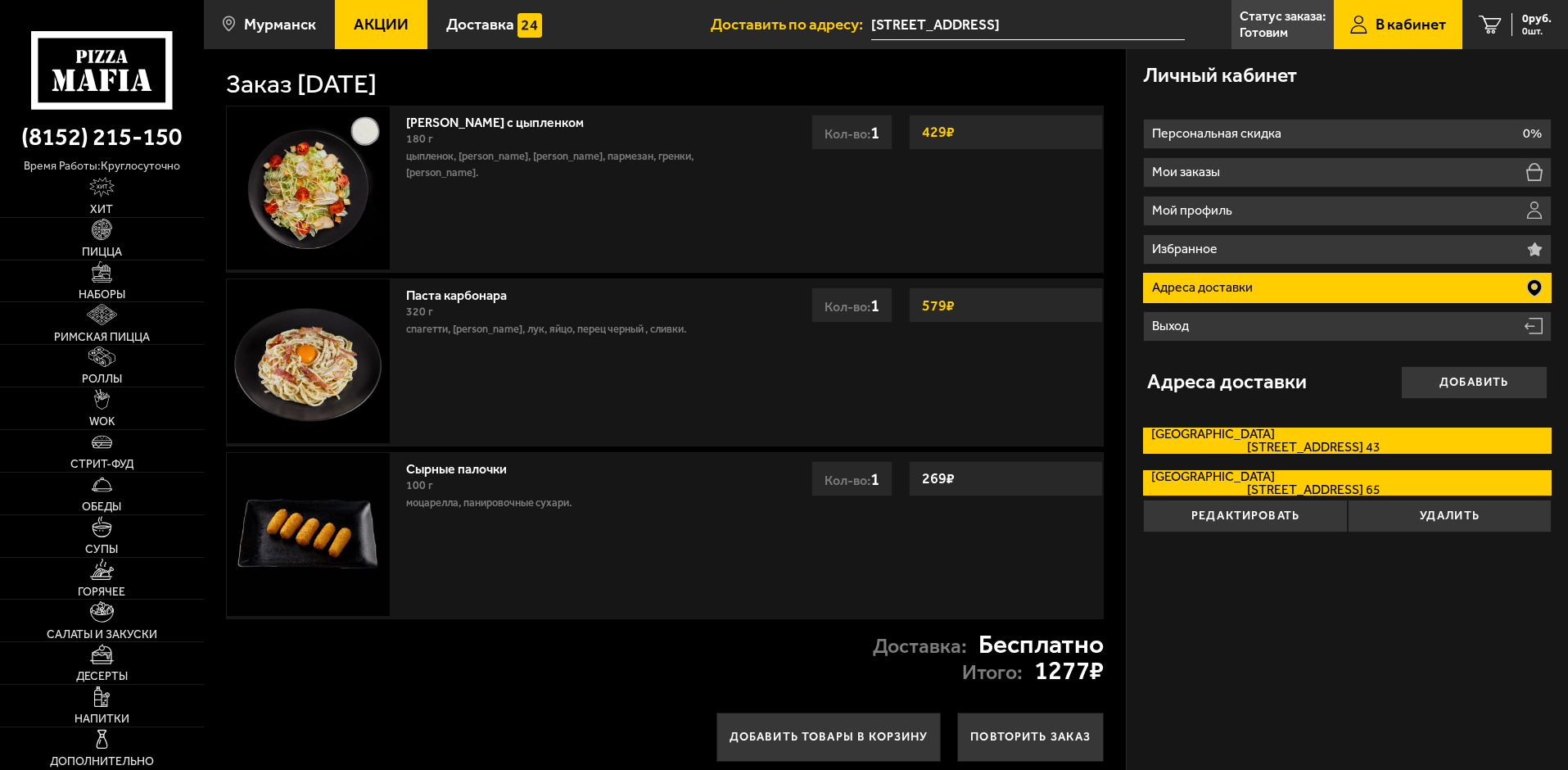
click at [1272, 439] on label "Кольский проспект Кольский проспект, дом 88 кв. 43" at bounding box center [1347, 441] width 409 height 26
click at [0, 0] on input "Кольский проспект Кольский проспект, дом 88 кв. 43" at bounding box center [0, 0] width 0 height 0
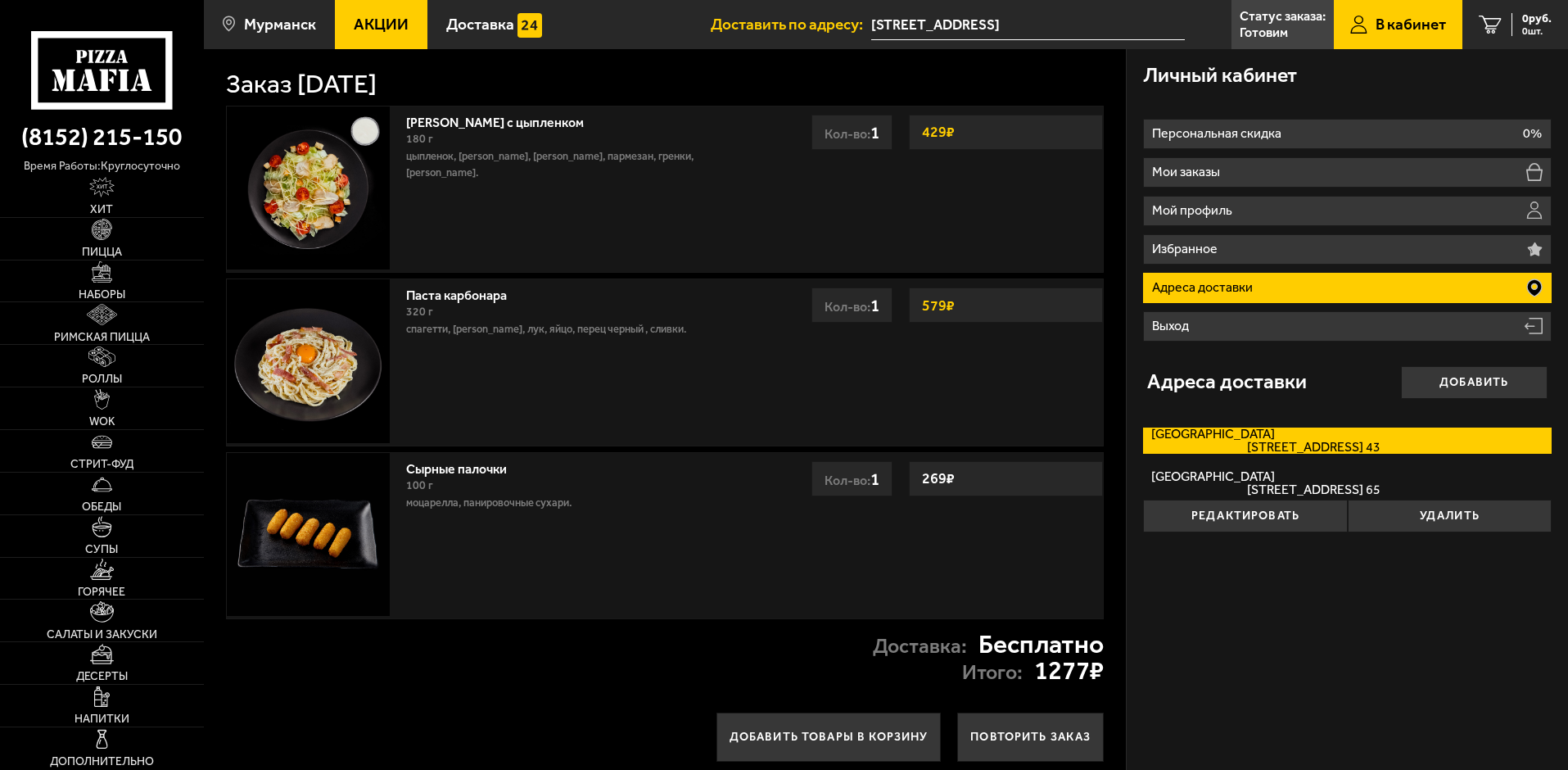
type input "Кольский проспект, 88"
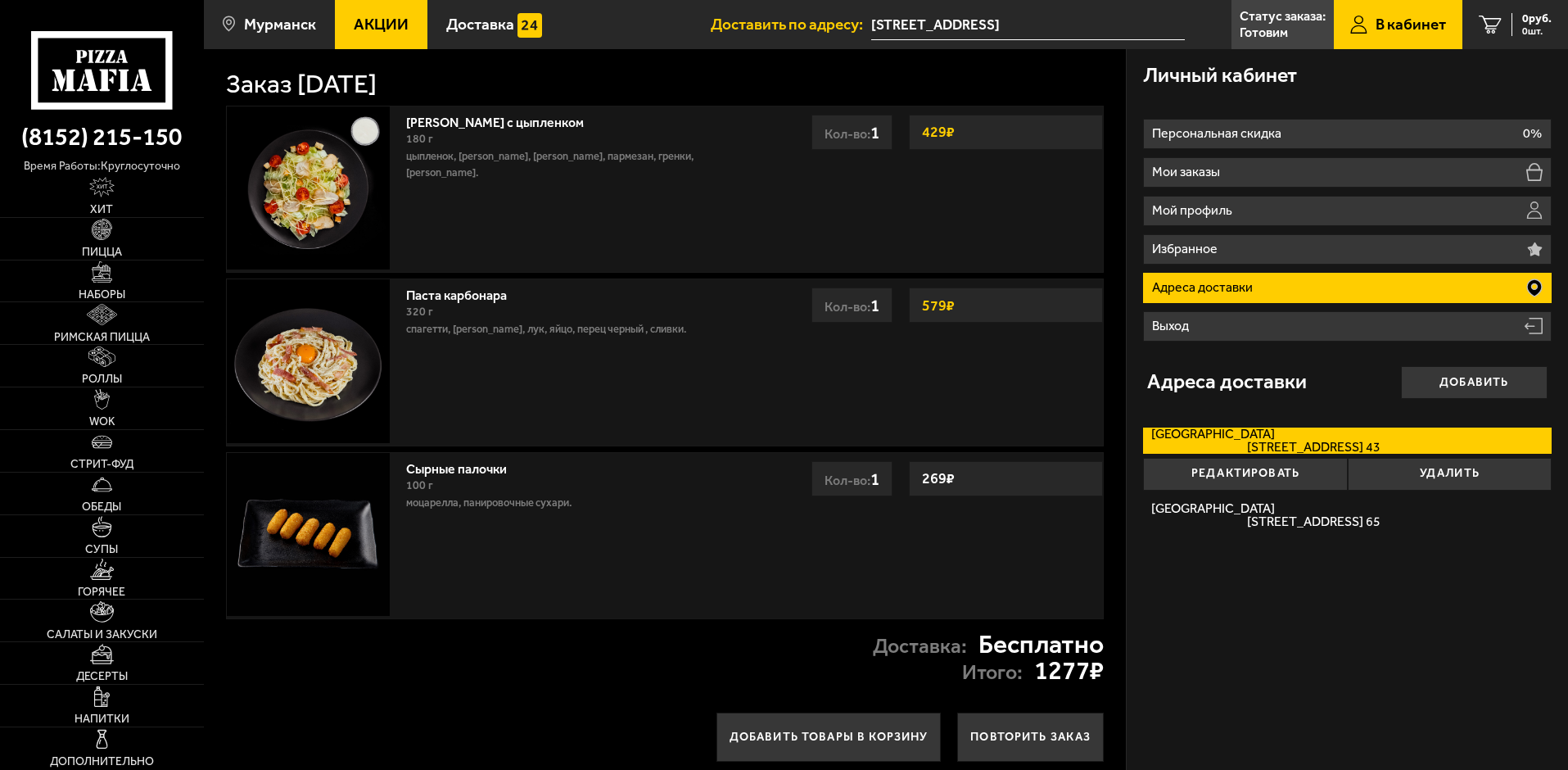
click at [1274, 604] on div "Личный кабинет Персональная скидка 0% Мои заказы Мой профиль Избранное Адреса д…" at bounding box center [1347, 414] width 442 height 729
click at [1194, 380] on h3 "Адреса доставки" at bounding box center [1226, 382] width 159 height 21
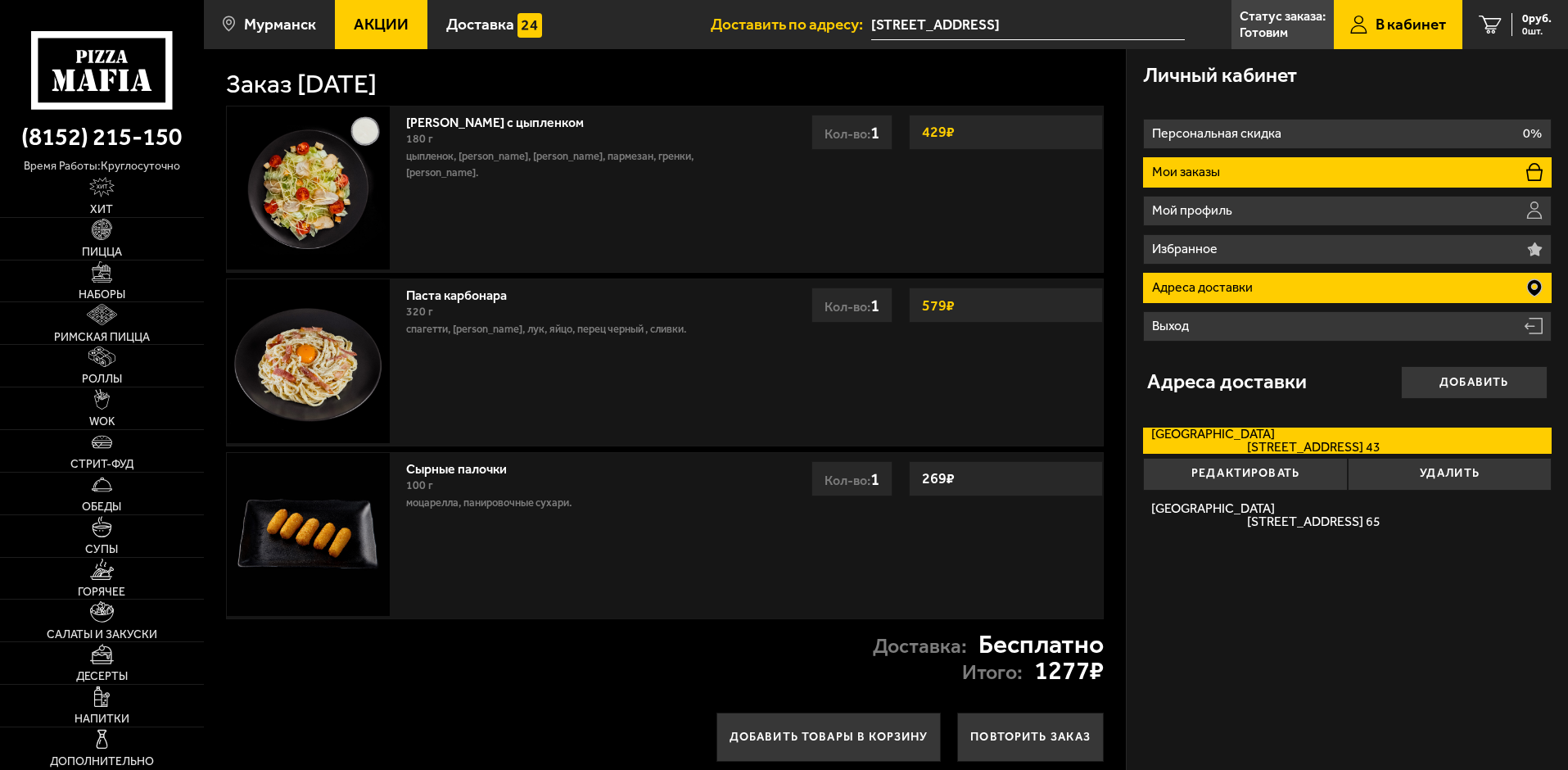
click at [1207, 185] on li "Мои заказы" at bounding box center [1347, 172] width 409 height 31
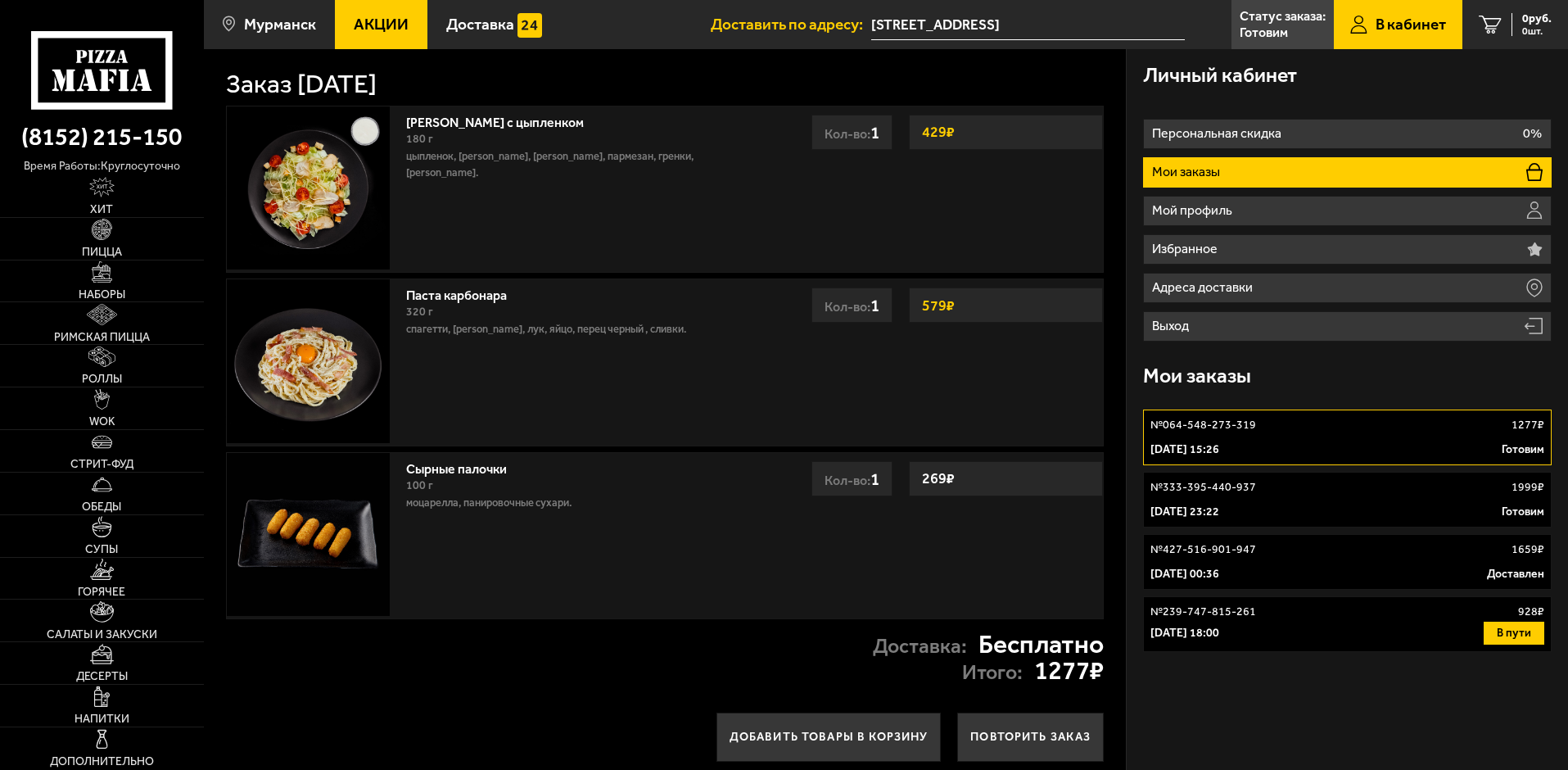
click at [1200, 426] on p "№ 064-548-273-319" at bounding box center [1203, 425] width 105 height 17
drag, startPoint x: 359, startPoint y: 77, endPoint x: 484, endPoint y: 90, distance: 125.7
click at [376, 90] on h1 "Заказ [DATE]" at bounding box center [302, 84] width 151 height 26
click at [515, 85] on div "Заказ [DATE]" at bounding box center [665, 84] width 879 height 26
click at [1278, 31] on p "Готовим" at bounding box center [1264, 33] width 48 height 13
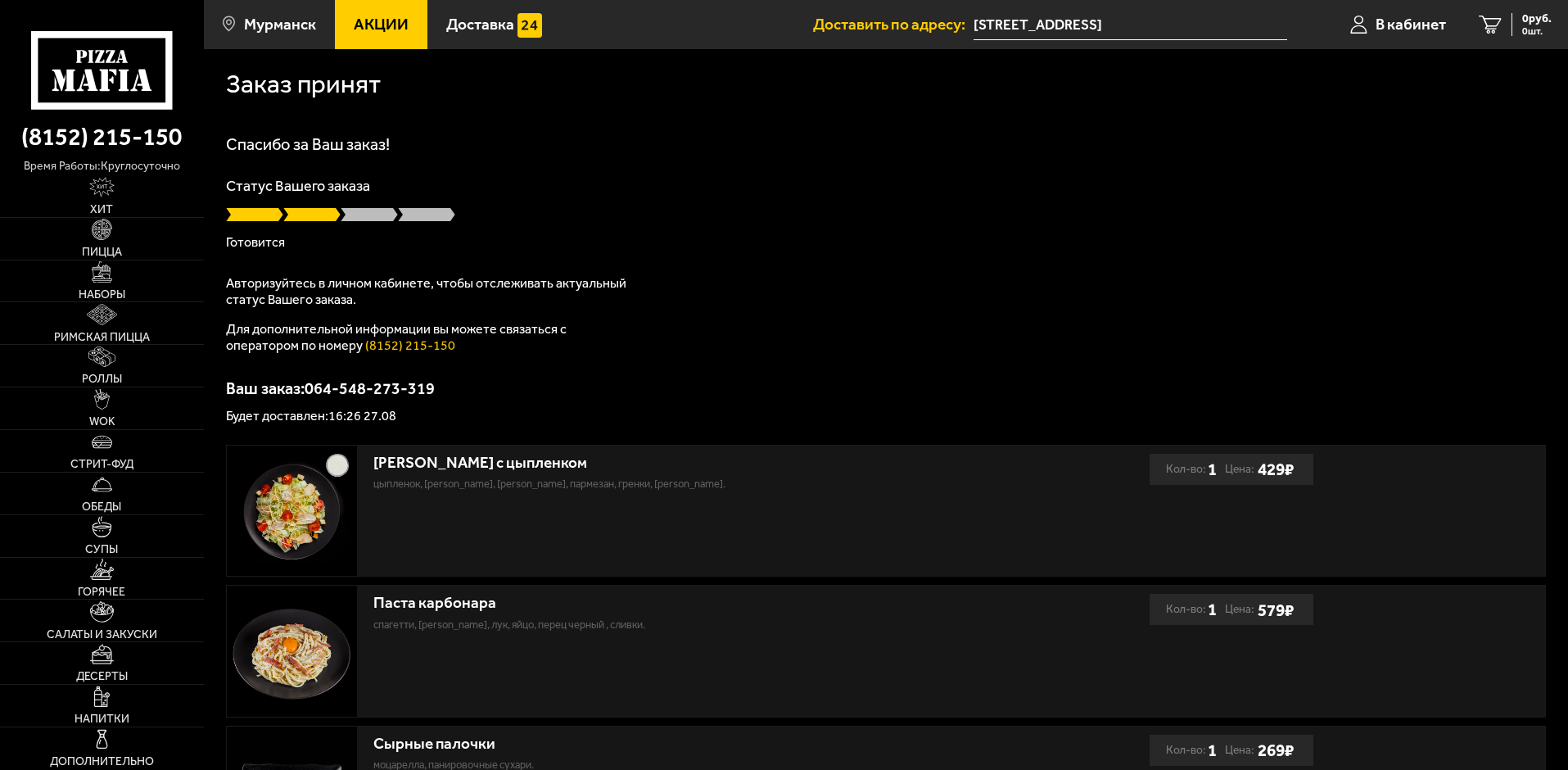
click at [130, 68] on icon at bounding box center [101, 69] width 141 height 77
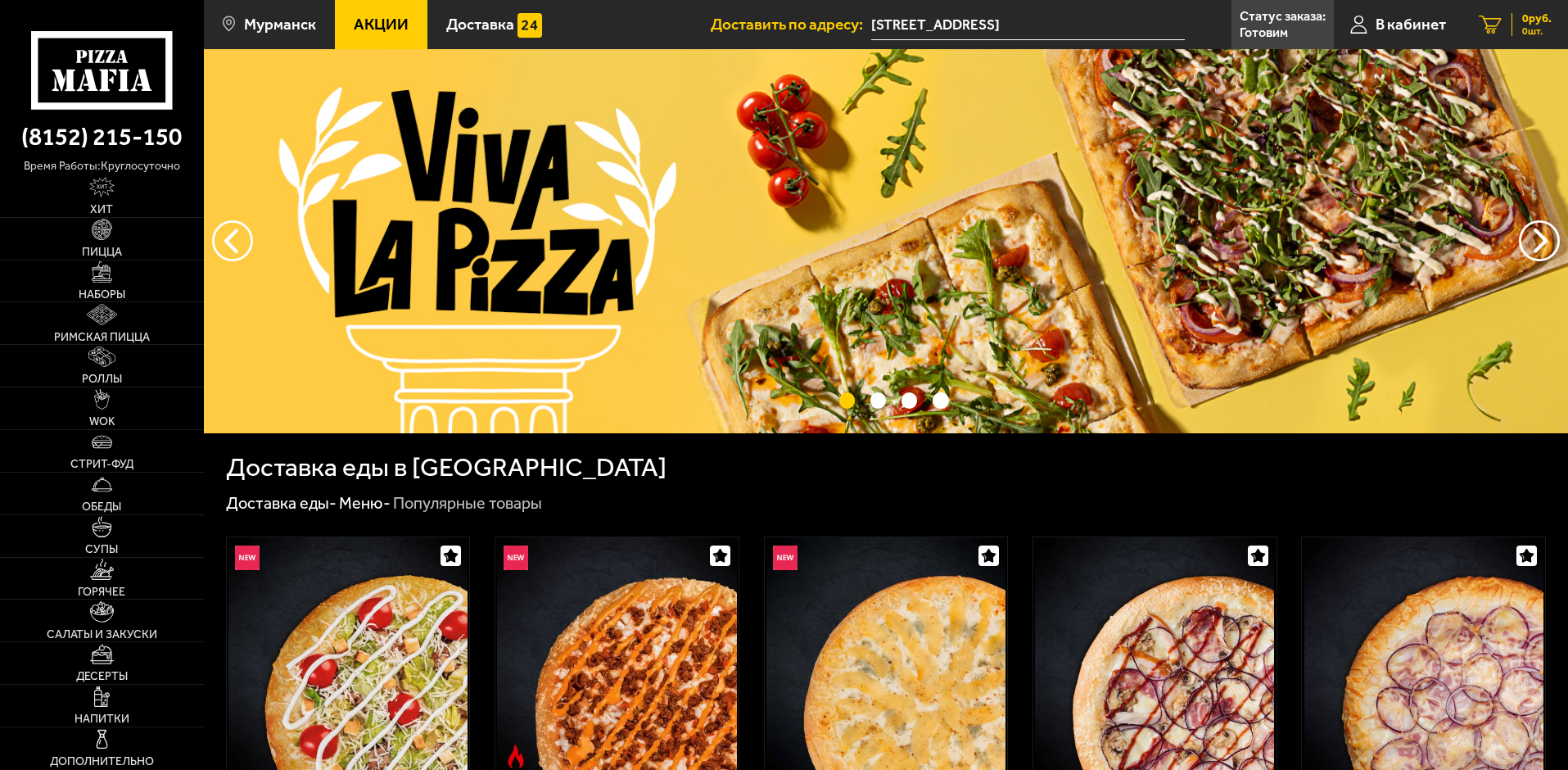
click at [1551, 23] on span "0 руб." at bounding box center [1537, 19] width 30 height 11
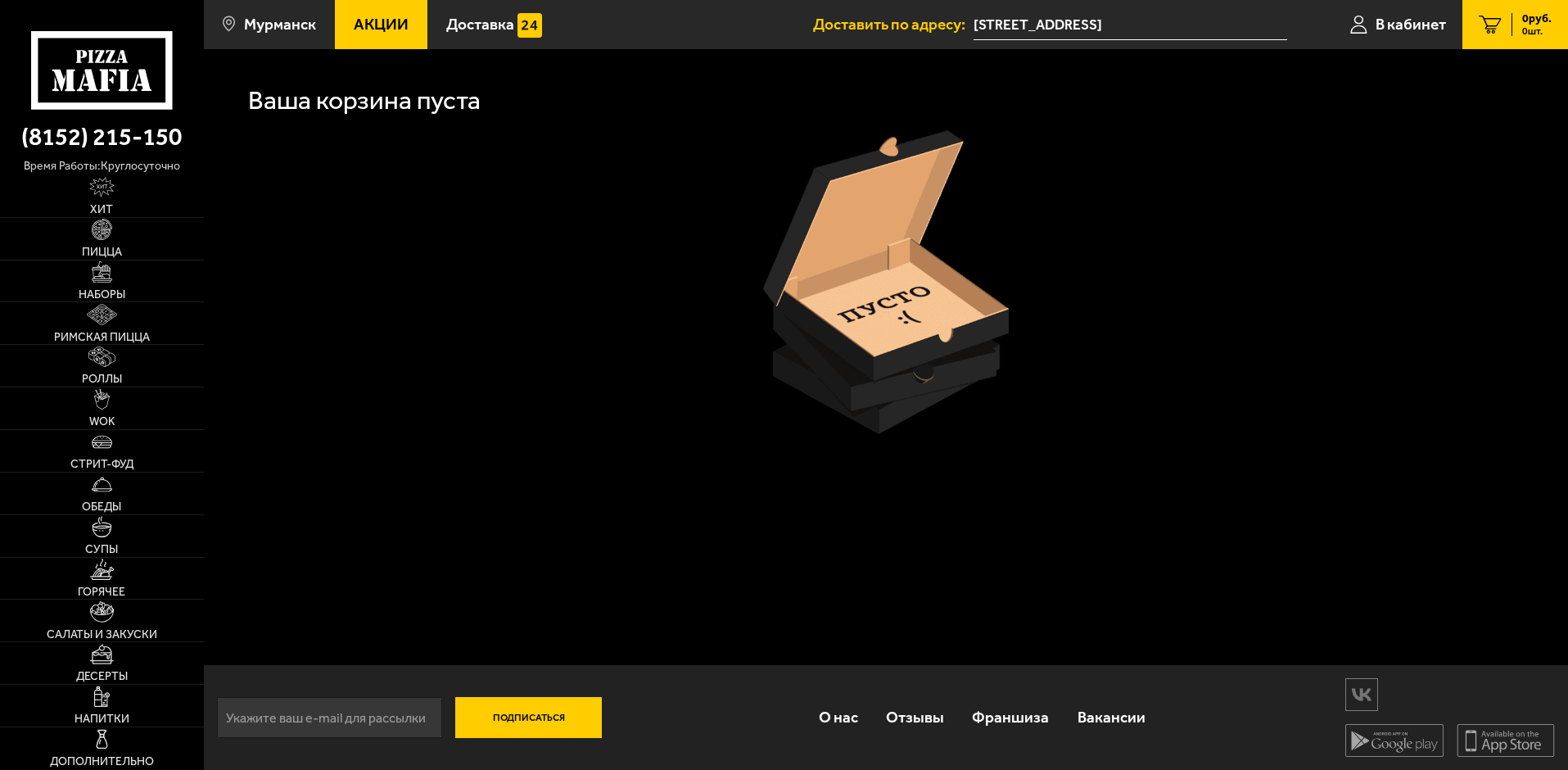
click at [133, 64] on icon at bounding box center [101, 69] width 141 height 77
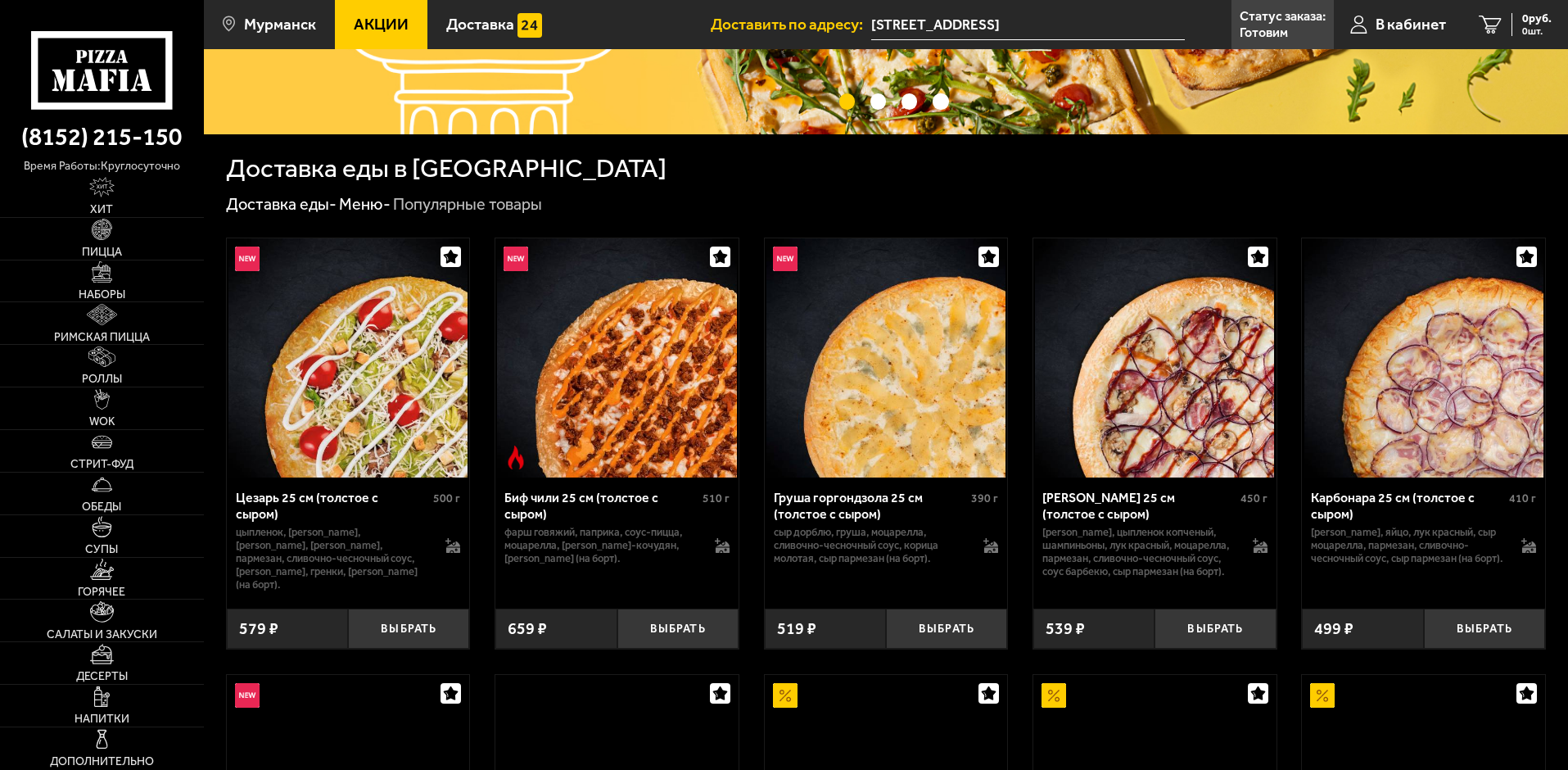
scroll to position [328, 0]
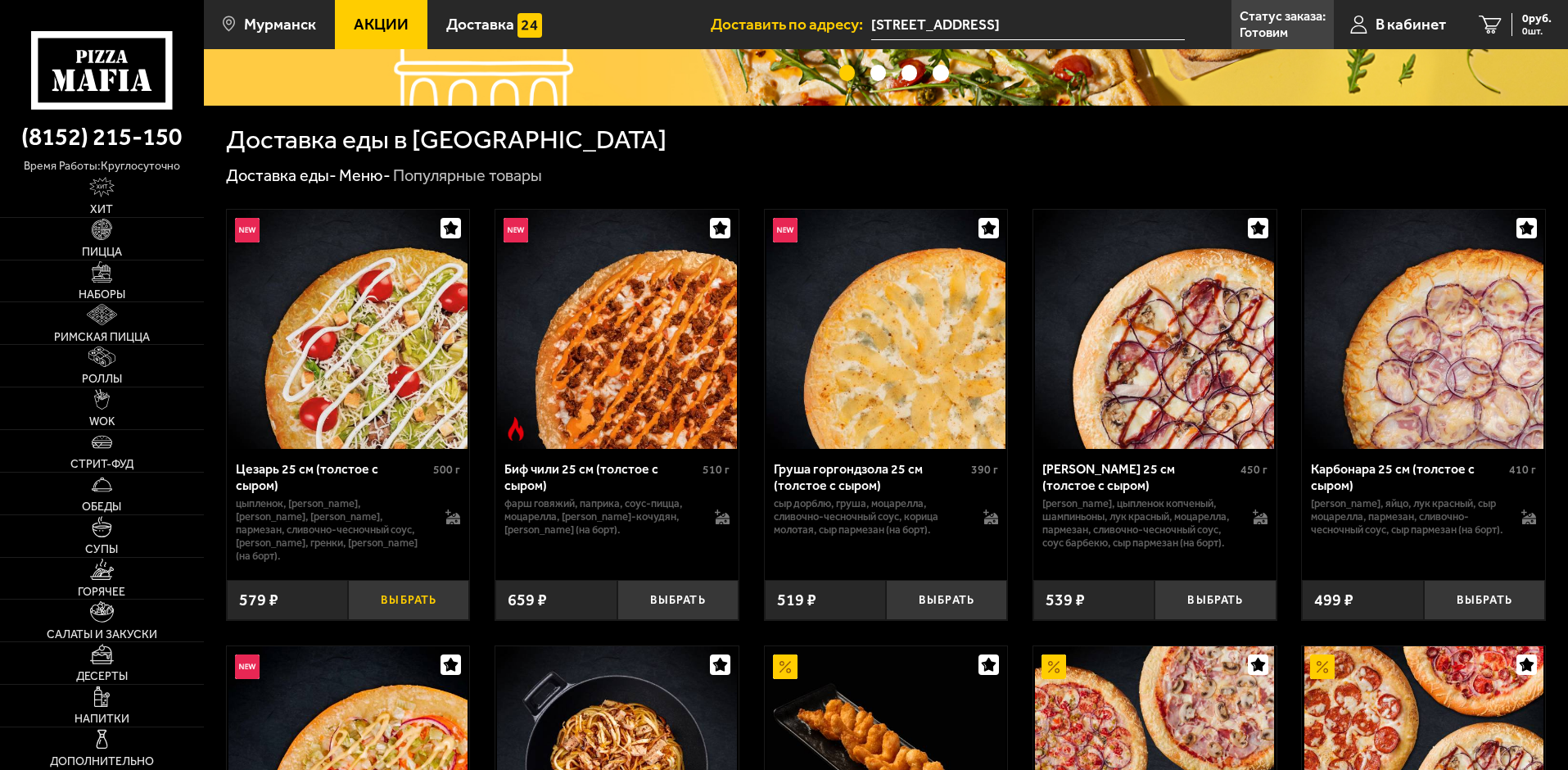
click at [405, 581] on button "Выбрать" at bounding box center [409, 599] width 121 height 40
click at [1507, 35] on div "579 руб. 1 шт." at bounding box center [1524, 24] width 53 height 23
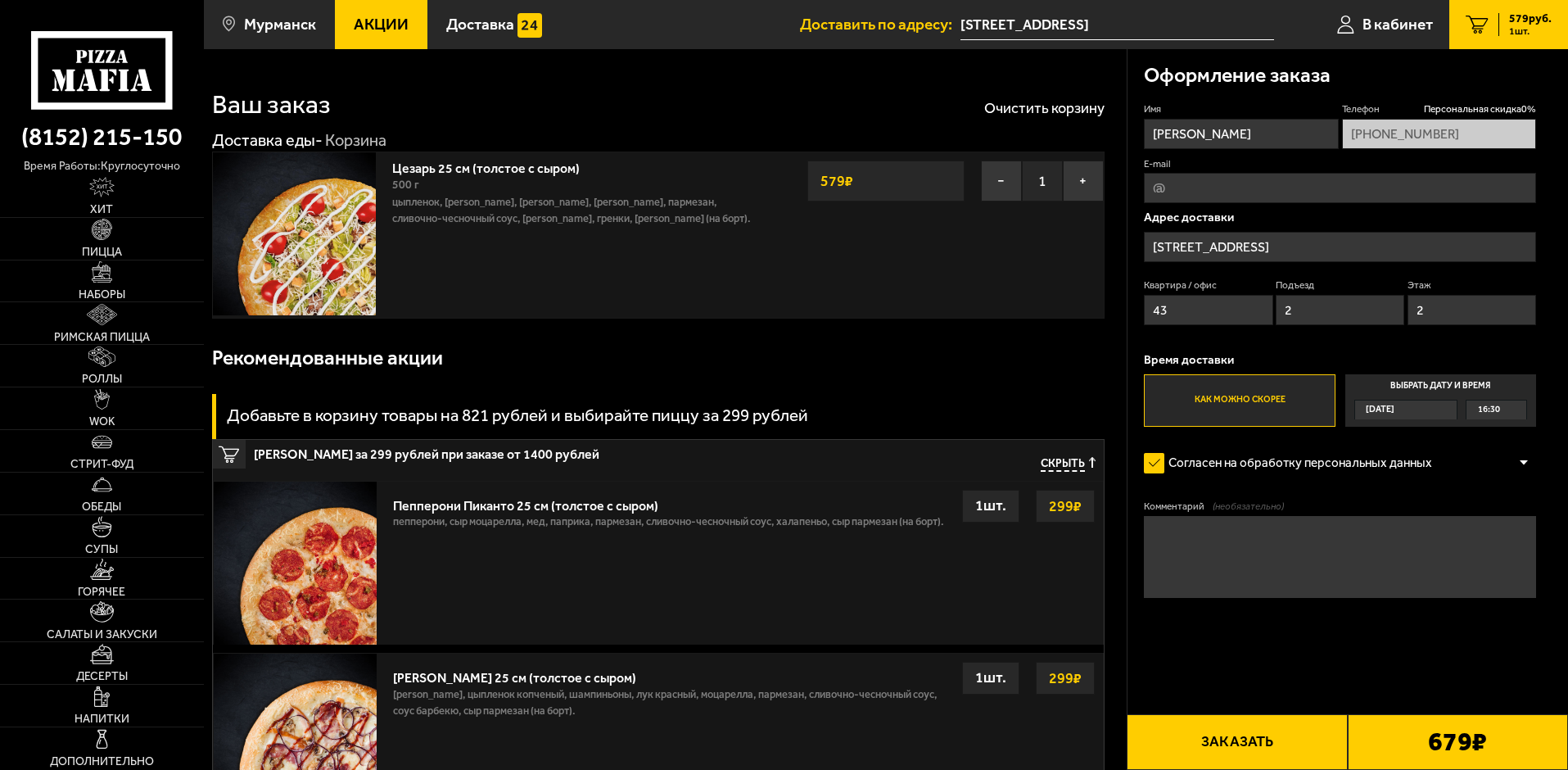
click at [1035, 27] on input "Кольский проспект, 88" at bounding box center [1117, 25] width 314 height 31
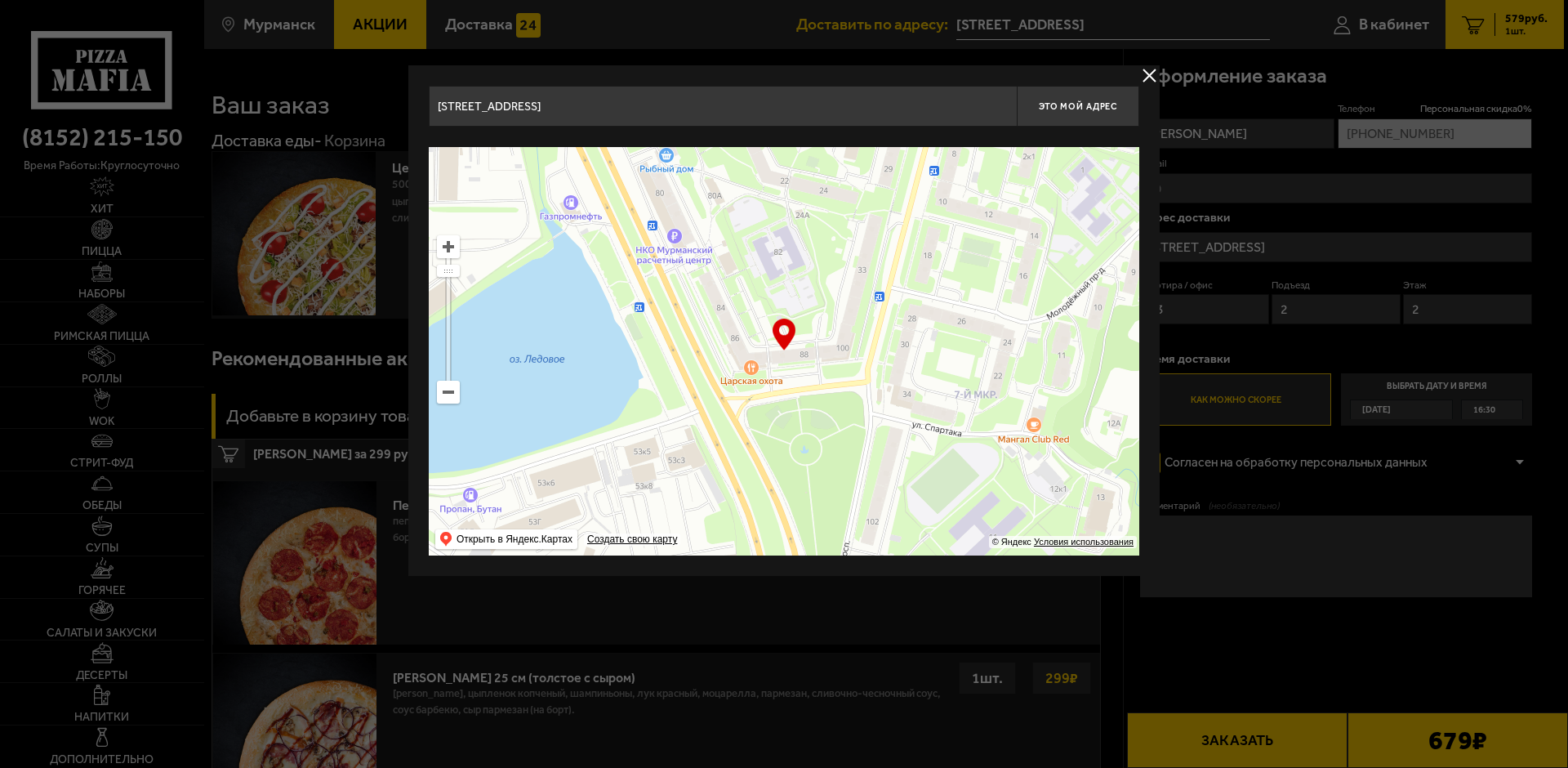
click at [1150, 73] on button "delivery type" at bounding box center [1150, 75] width 20 height 20
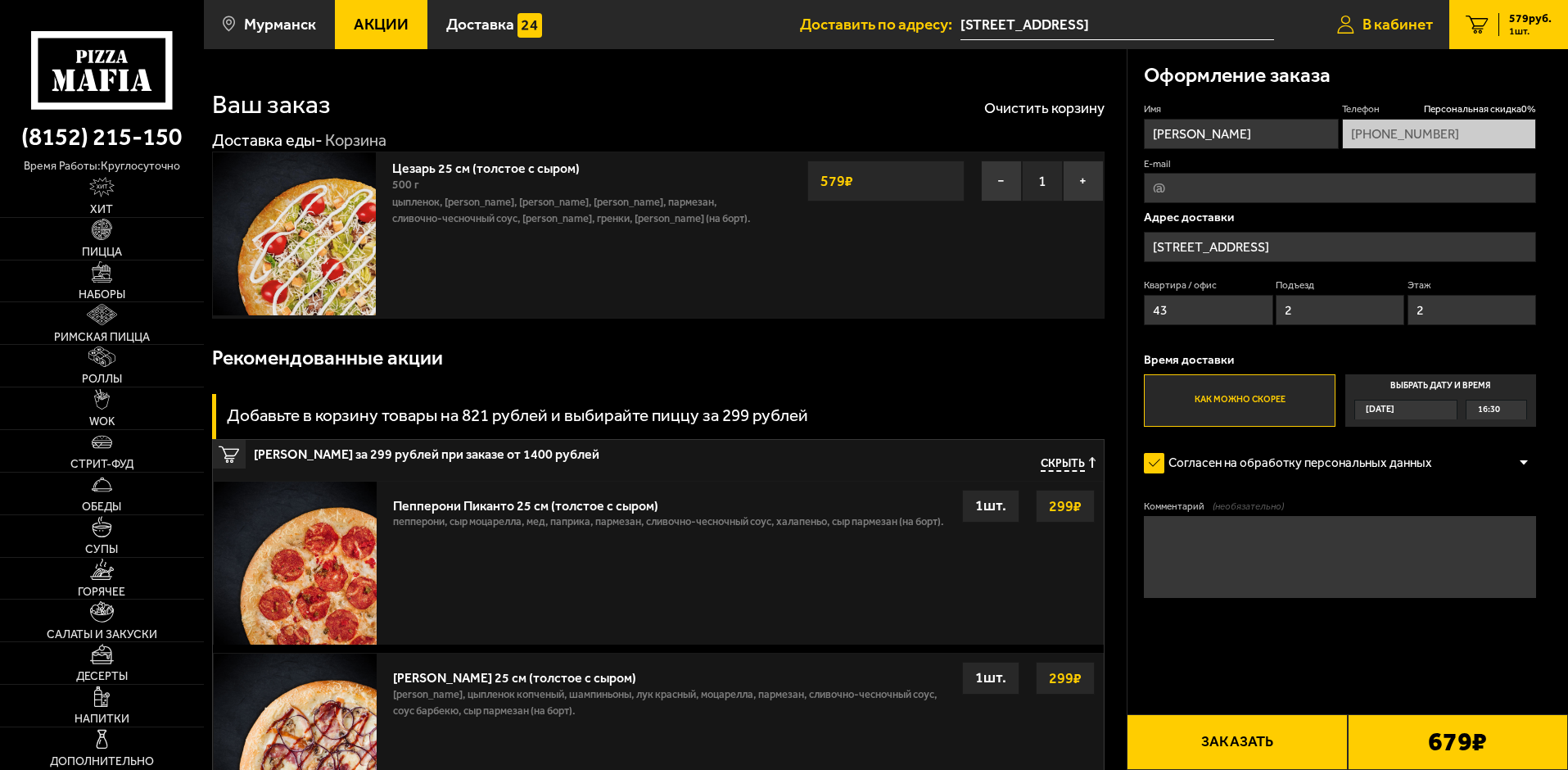
click at [1394, 23] on span "В кабинет" at bounding box center [1398, 24] width 71 height 16
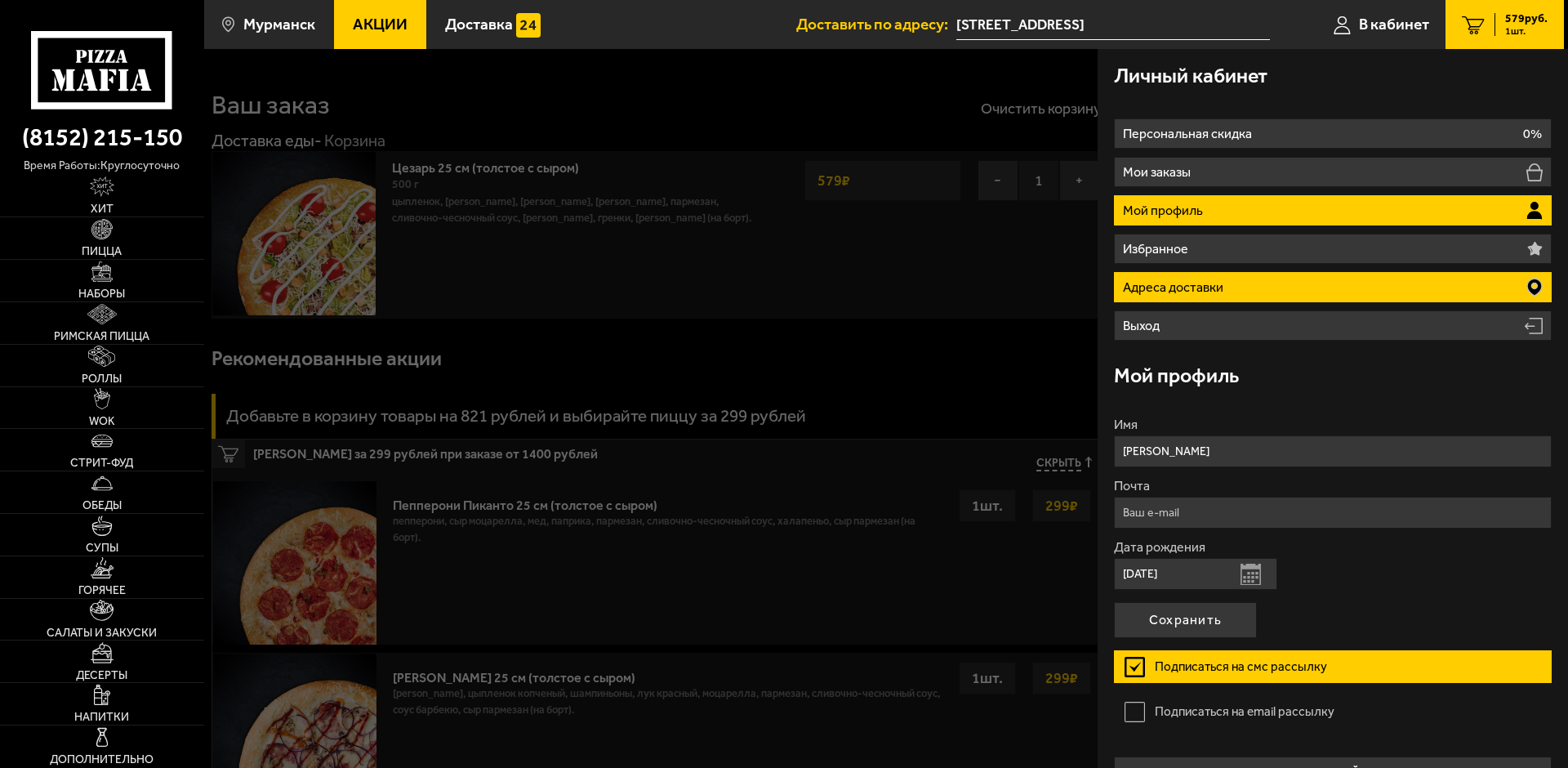
click at [1189, 288] on p "Адреса доставки" at bounding box center [1175, 287] width 104 height 13
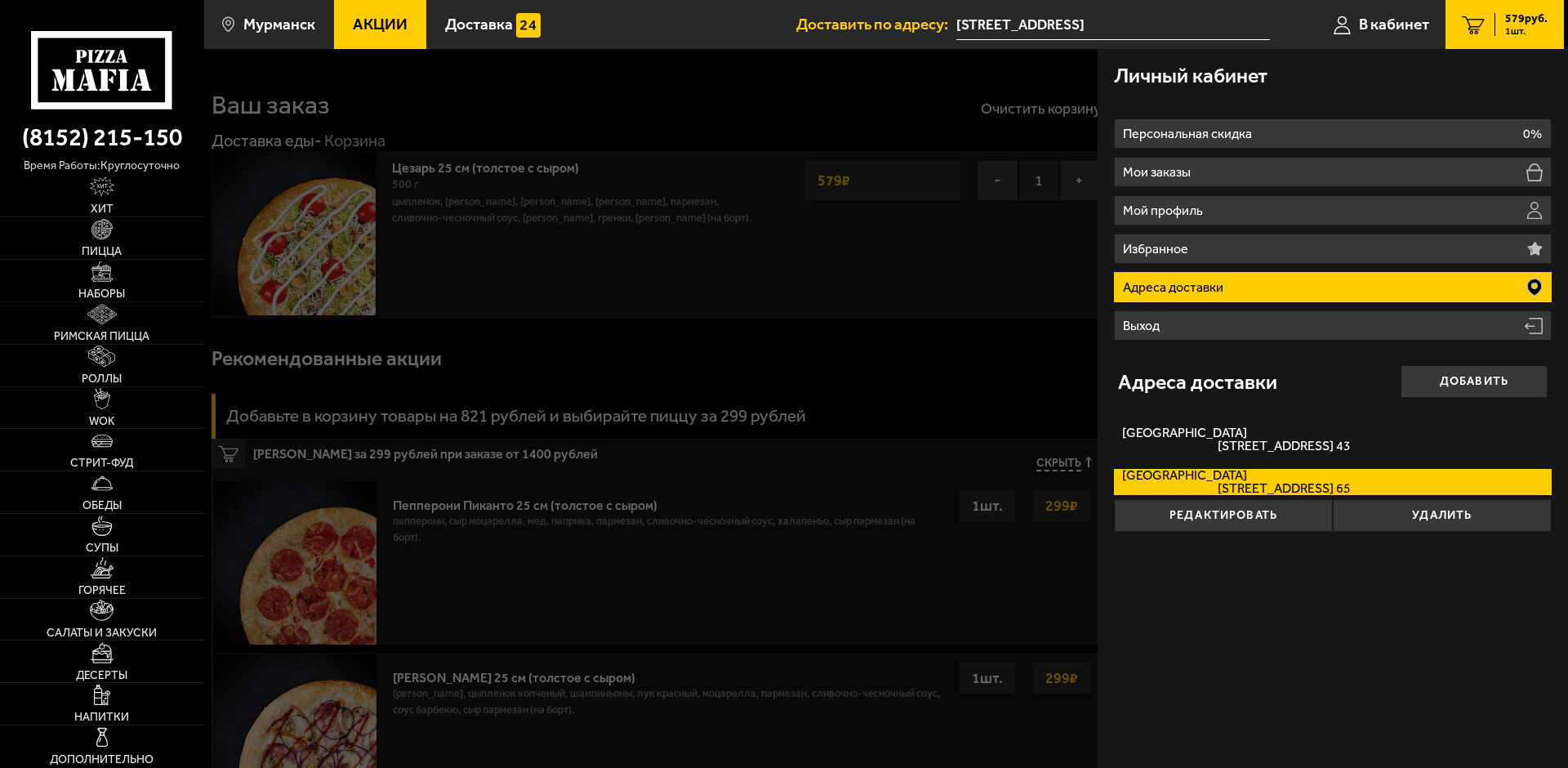
click at [1202, 476] on label "Ростинская улица Ростинская улица, дом 1 кв. 65" at bounding box center [1333, 482] width 438 height 26
click at [0, 0] on input "Ростинская улица Ростинская улица, дом 1 кв. 65" at bounding box center [0, 0] width 0 height 0
click at [1236, 632] on div "Личный кабинет Персональная скидка 0% Мои заказы Мой профиль Избранное Адреса д…" at bounding box center [1333, 408] width 470 height 719
click at [1079, 24] on input "Кольский проспект, 88" at bounding box center [1113, 25] width 313 height 31
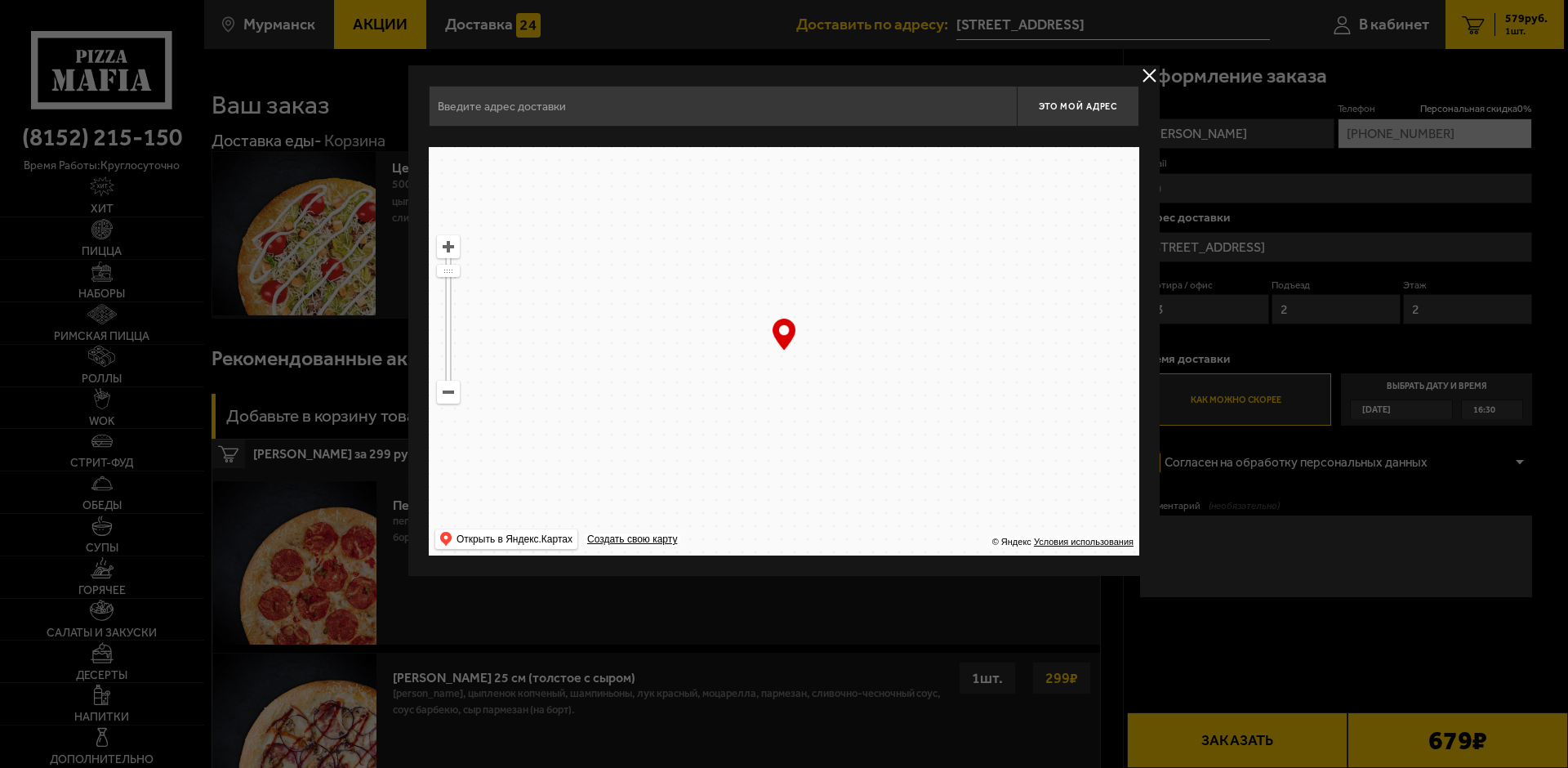
type input "Кольский проспект, 88"
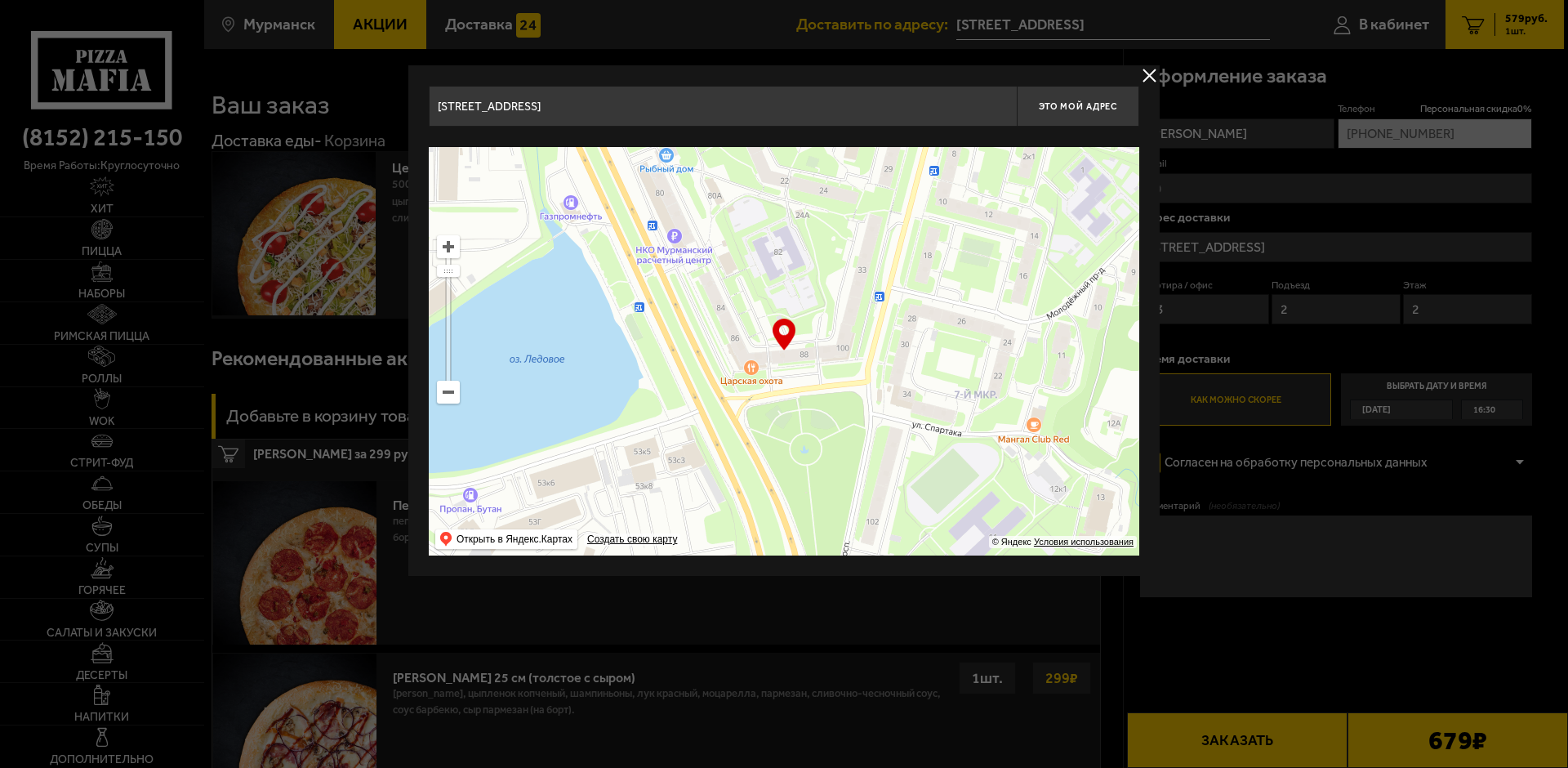
click at [1152, 83] on button "delivery type" at bounding box center [1150, 75] width 20 height 20
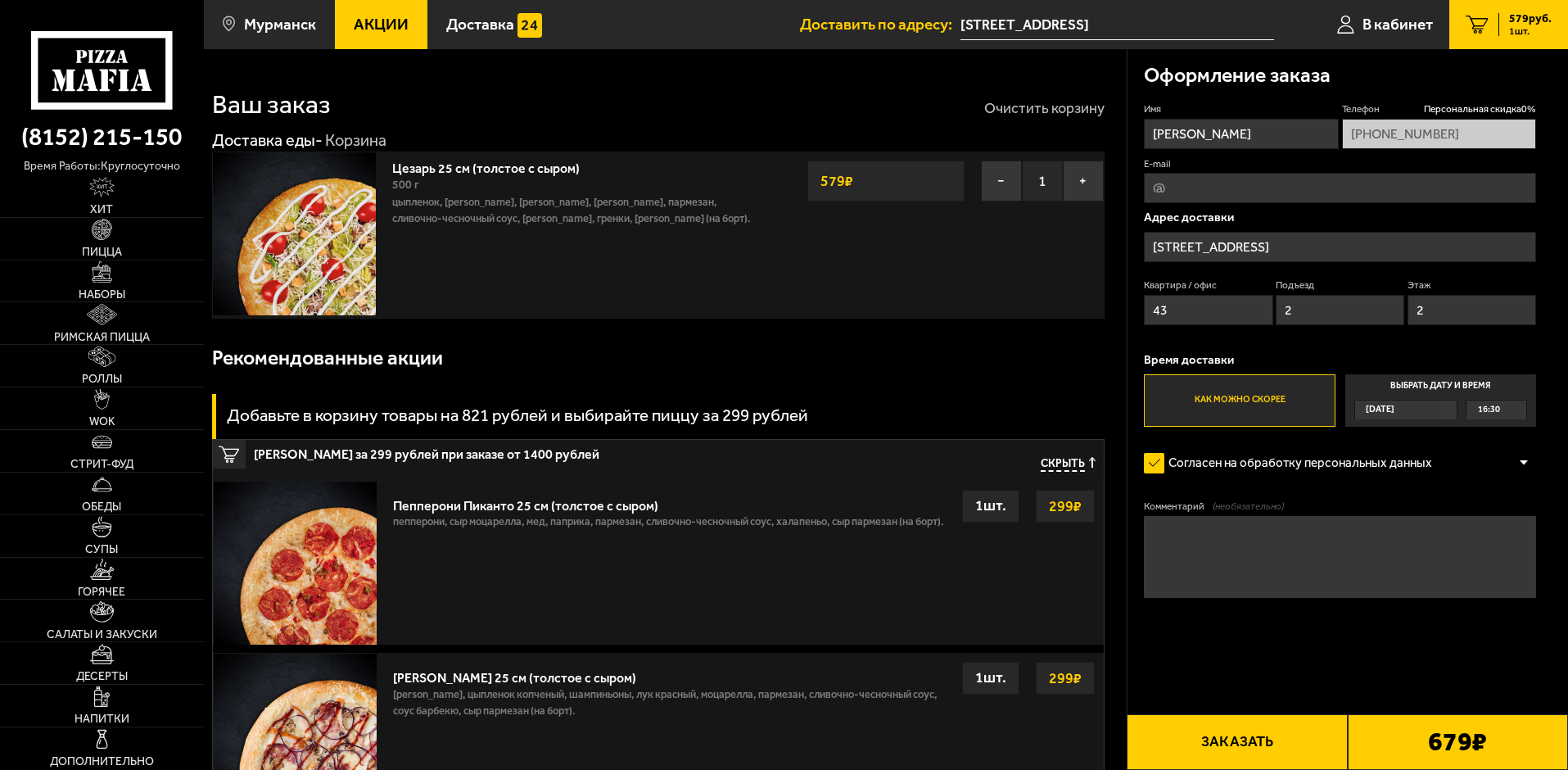
click at [1038, 105] on button "Очистить корзину" at bounding box center [1043, 108] width 120 height 15
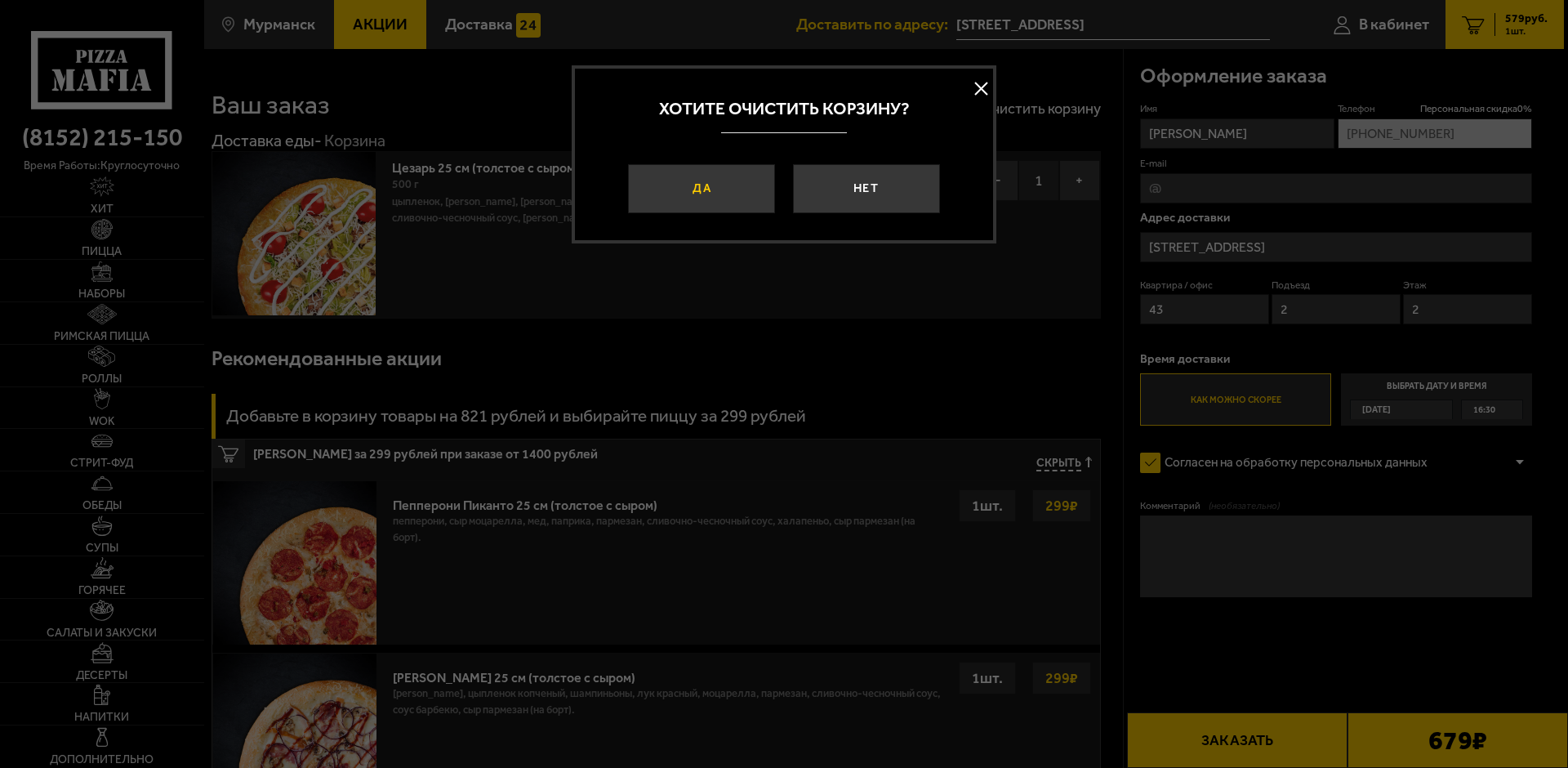
click at [739, 180] on button "Да" at bounding box center [702, 189] width 147 height 49
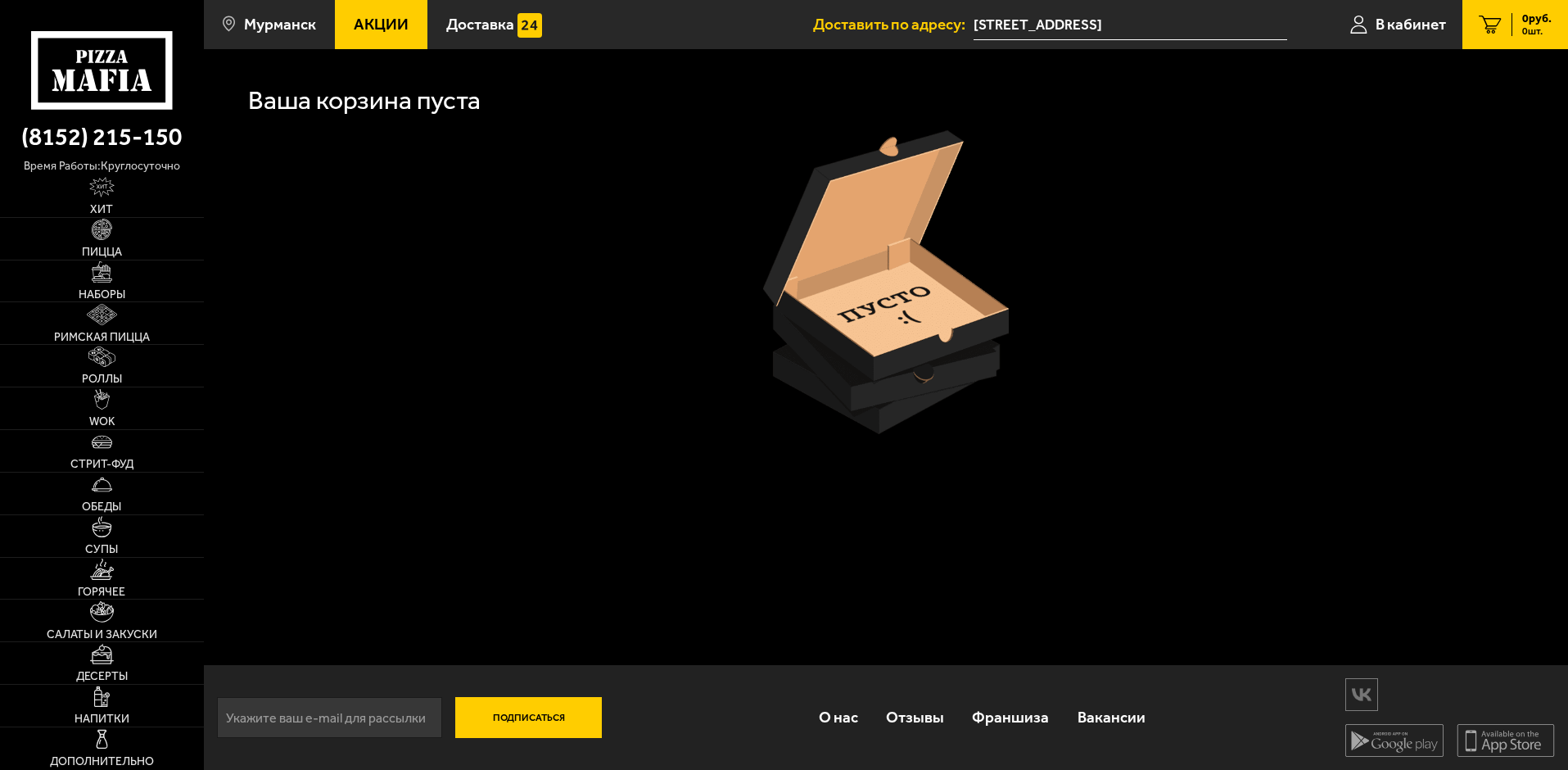
click at [117, 58] on icon at bounding box center [101, 69] width 141 height 77
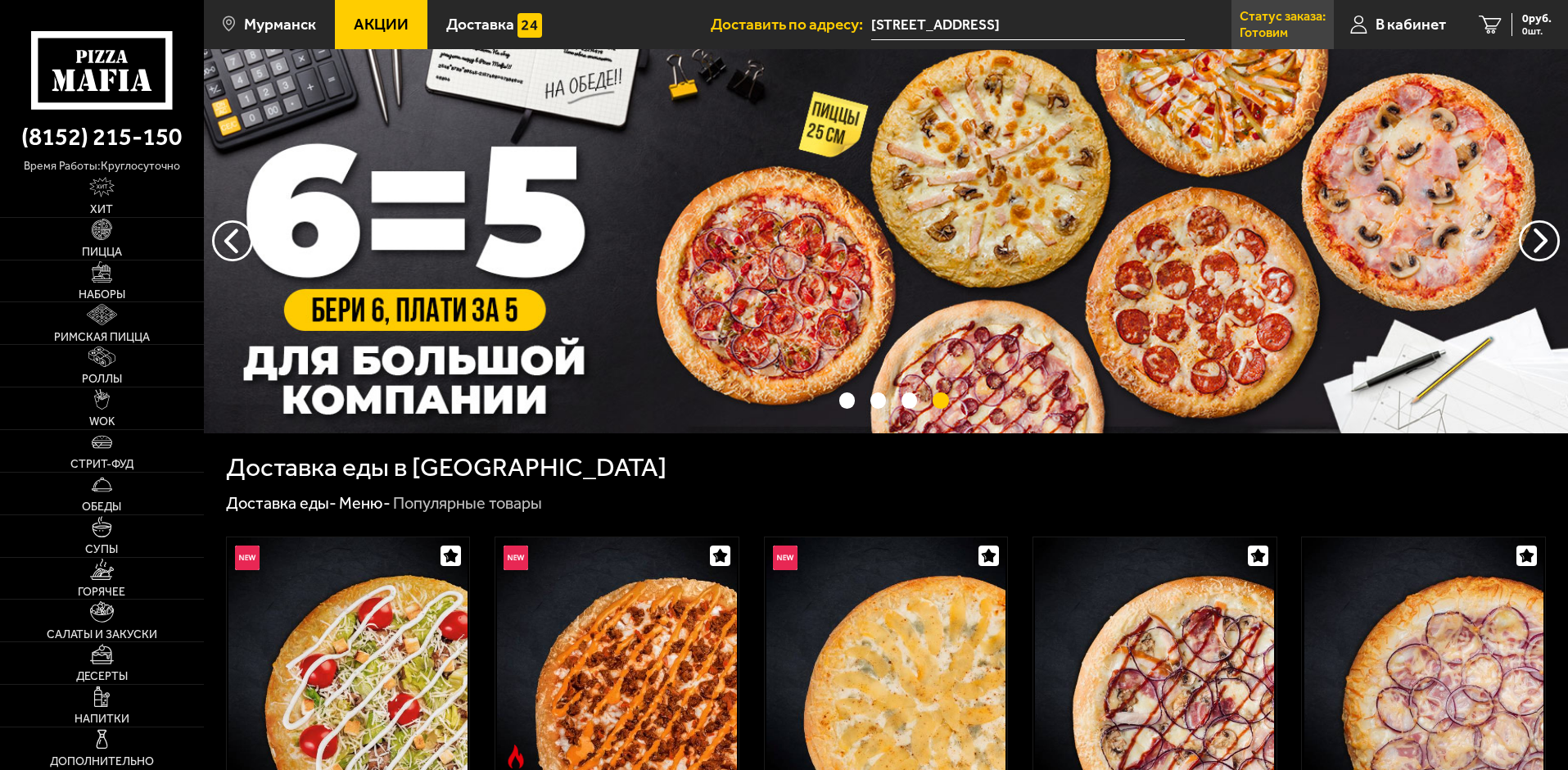
click at [1285, 26] on p "Готовим" at bounding box center [1264, 33] width 48 height 13
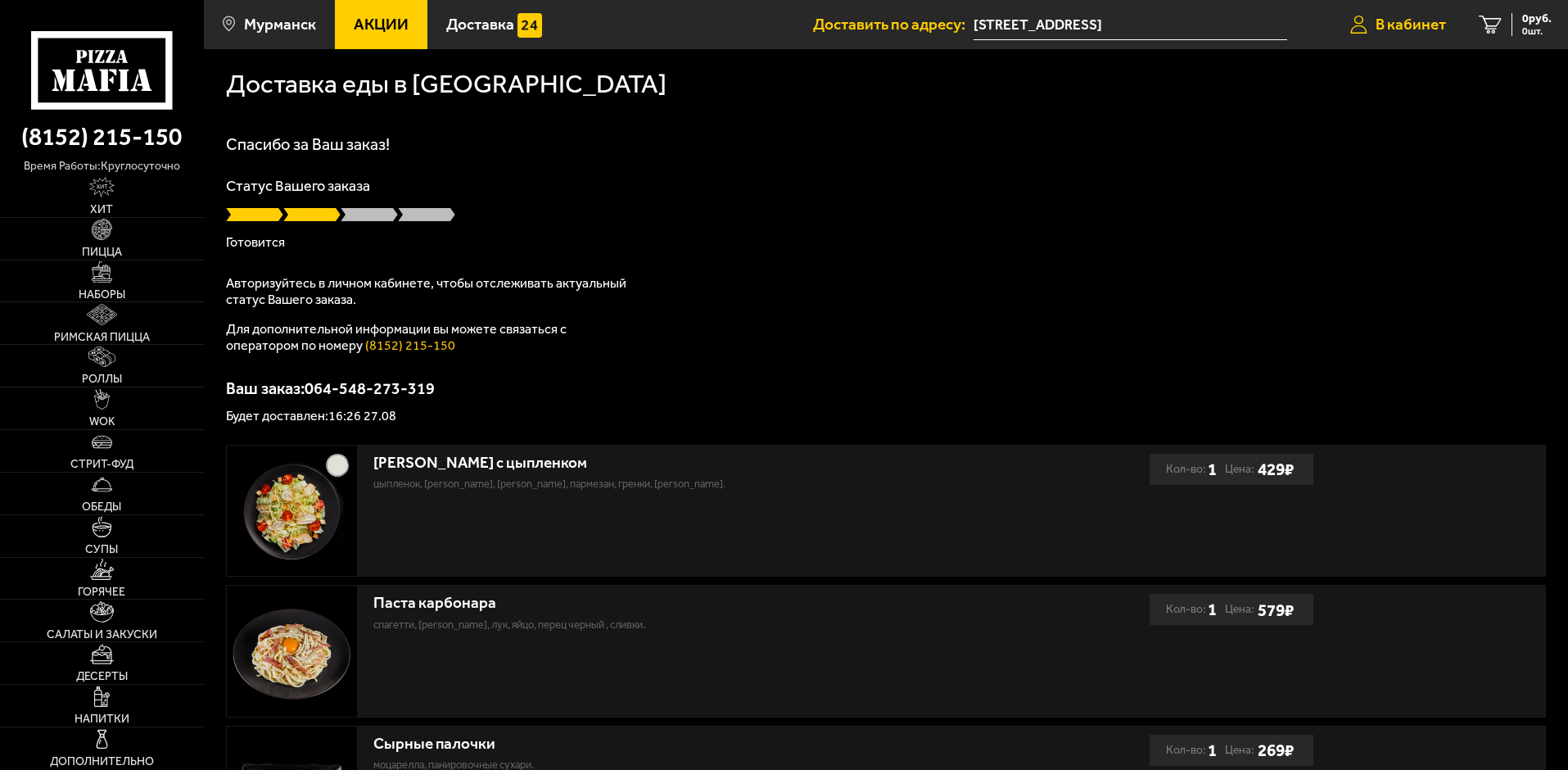
click at [1400, 28] on span "В кабинет" at bounding box center [1411, 24] width 71 height 16
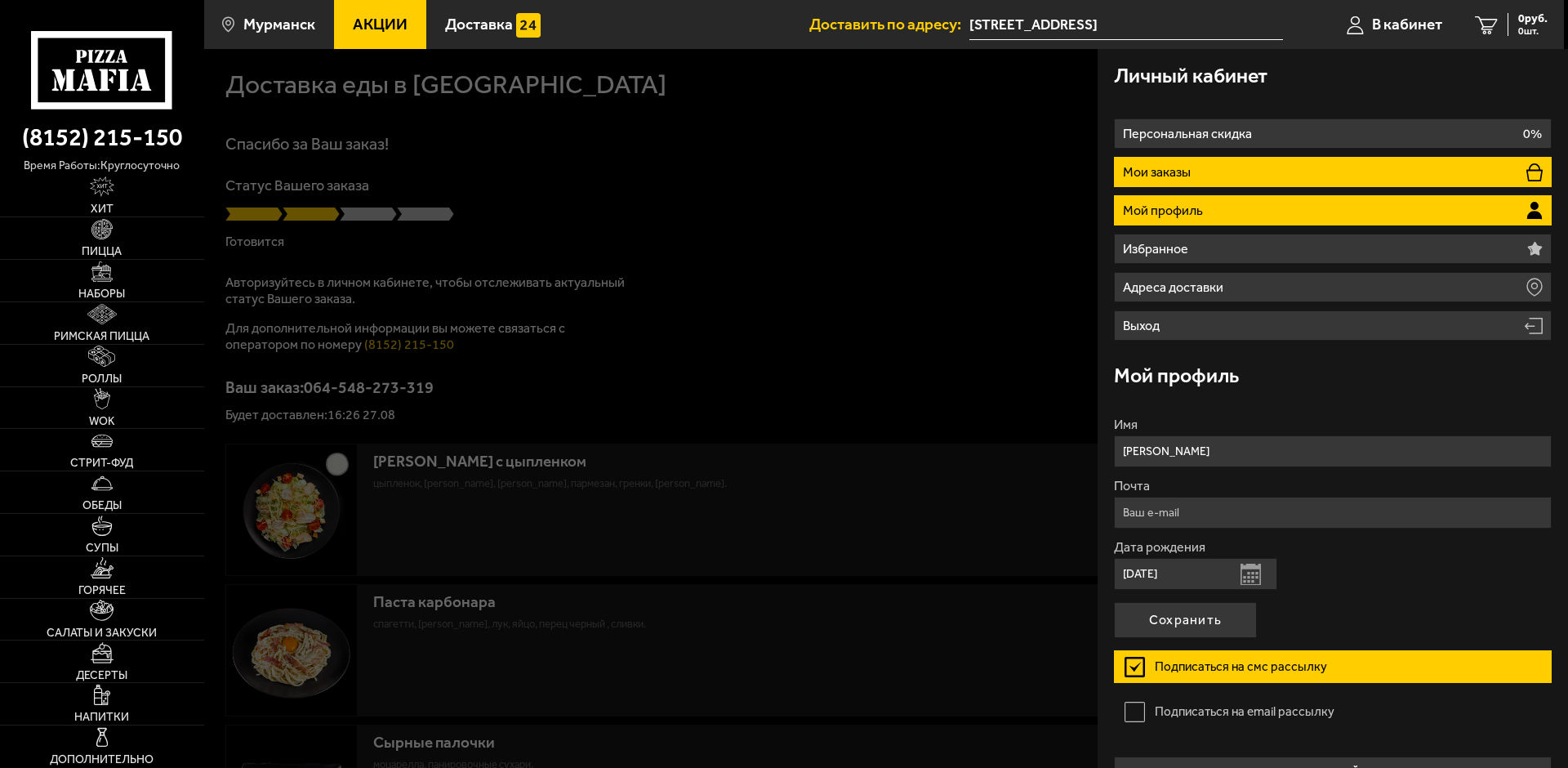
click at [1193, 172] on p "Мои заказы" at bounding box center [1158, 172] width 72 height 13
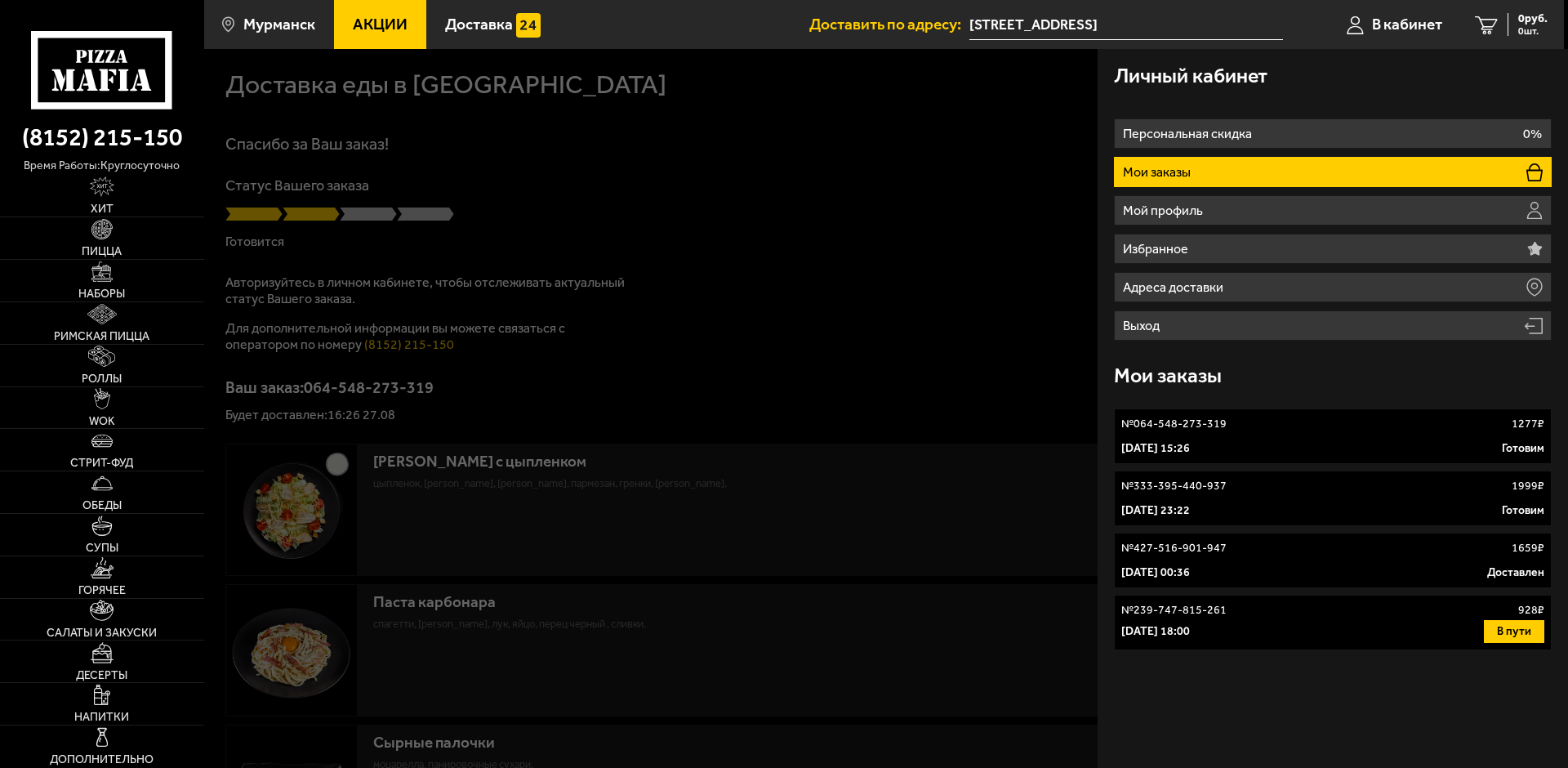
click at [1345, 437] on link "№ 064-548-273-319 1277 ₽ [DATE] 15:26 [PERSON_NAME]" at bounding box center [1333, 436] width 438 height 56
